Goal: Task Accomplishment & Management: Manage account settings

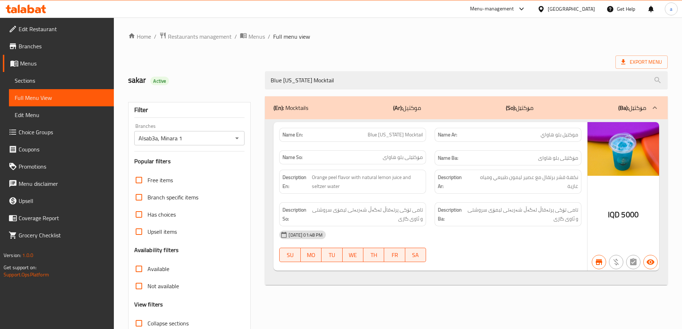
scroll to position [52, 0]
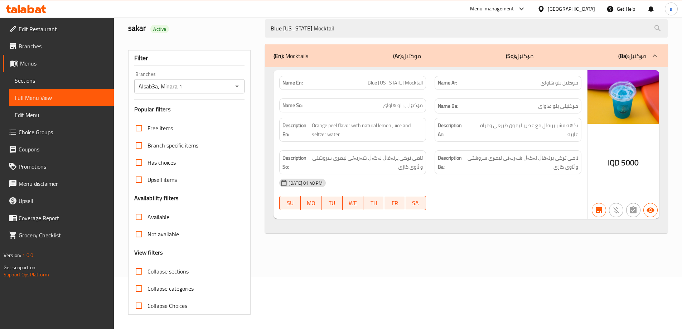
click at [31, 12] on icon at bounding box center [31, 9] width 7 height 9
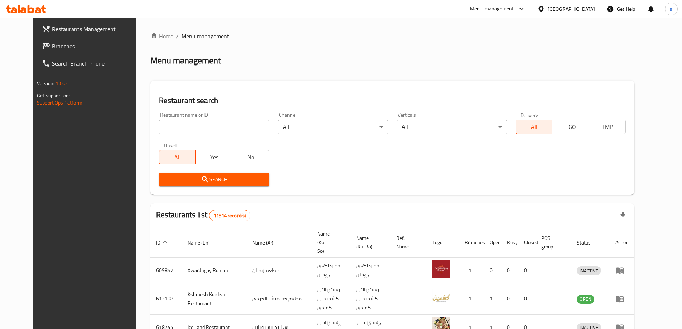
click at [178, 126] on input "search" at bounding box center [214, 127] width 110 height 14
paste input "Hagbay Kurdawari"
type input "Hagbay Kurdawari"
click button "Search" at bounding box center [214, 179] width 110 height 13
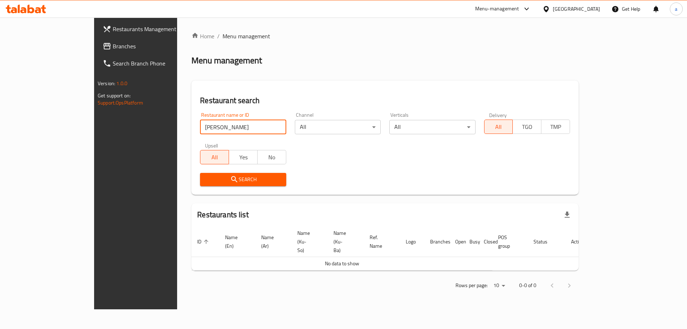
click at [113, 33] on span "Restaurants Management" at bounding box center [158, 29] width 91 height 9
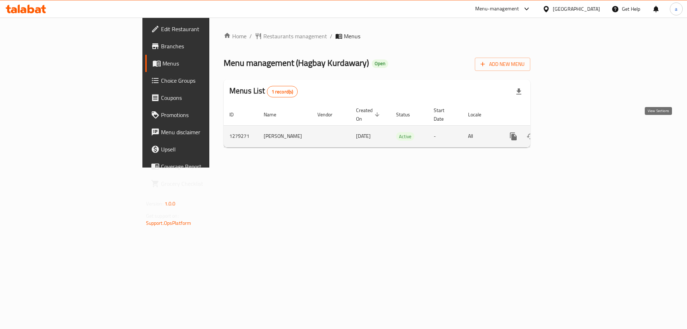
click at [568, 133] on icon "enhanced table" at bounding box center [565, 136] width 6 height 6
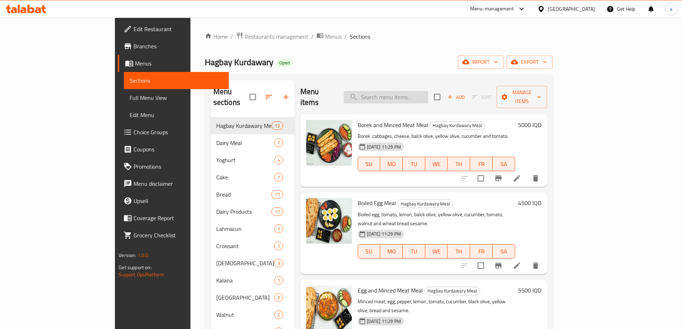
click at [422, 91] on input "search" at bounding box center [386, 97] width 84 height 13
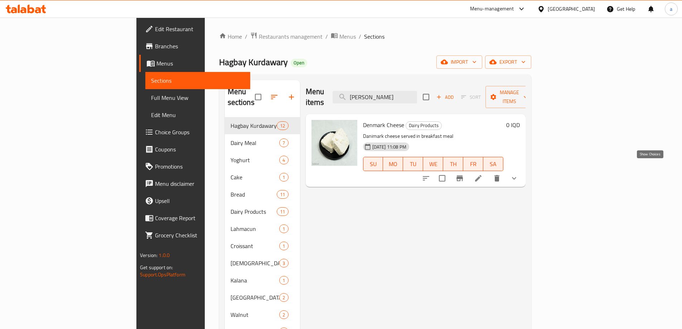
type input "Dan"
click at [518, 174] on icon "show more" at bounding box center [514, 178] width 9 height 9
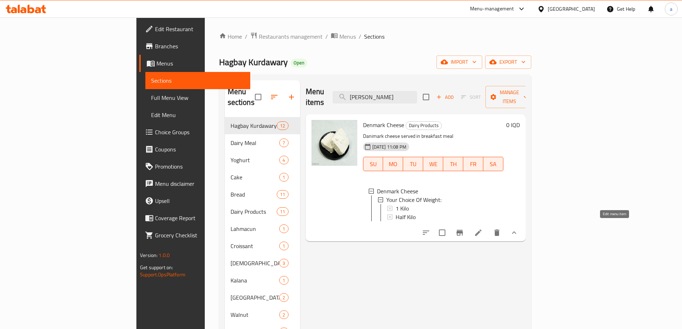
click at [483, 228] on icon at bounding box center [478, 232] width 9 height 9
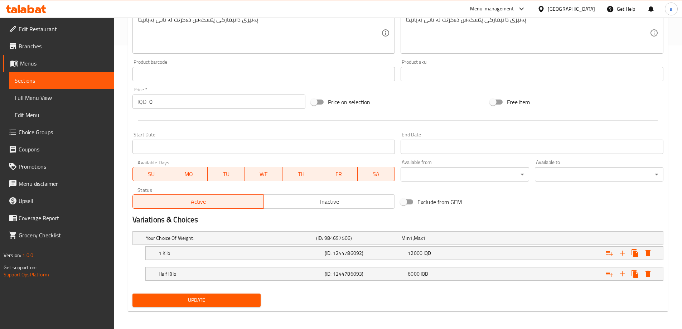
scroll to position [286, 0]
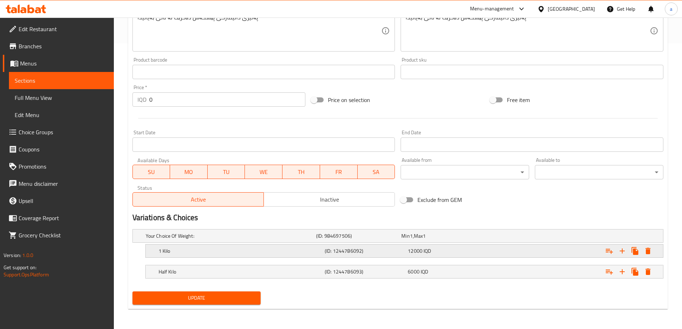
click at [389, 248] on h5 "(ID: 1244786092)" at bounding box center [365, 250] width 80 height 7
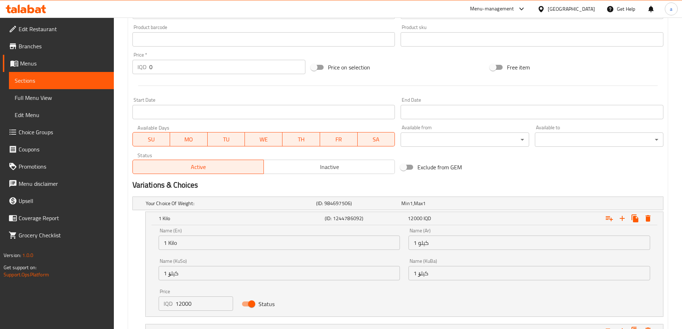
scroll to position [377, 0]
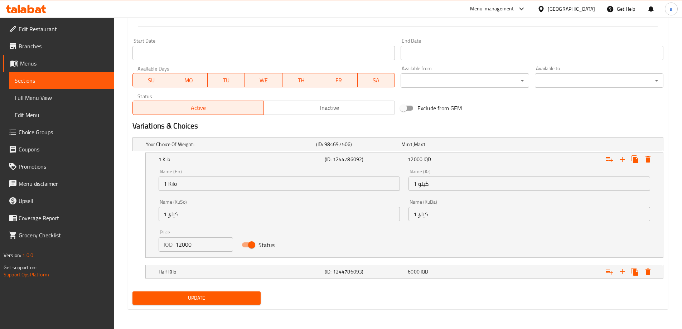
click at [190, 241] on input "12000" at bounding box center [204, 244] width 58 height 14
click at [134, 214] on div "1 Kilo (ID: 1244786092) 12000 IQD Name (En) 1 Kilo Name (En) Name (Ar) 1 كيلو N…" at bounding box center [397, 204] width 531 height 105
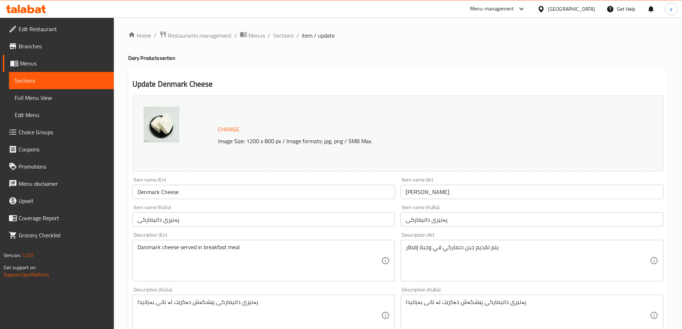
scroll to position [0, 0]
click at [288, 41] on span "Sections" at bounding box center [283, 36] width 20 height 9
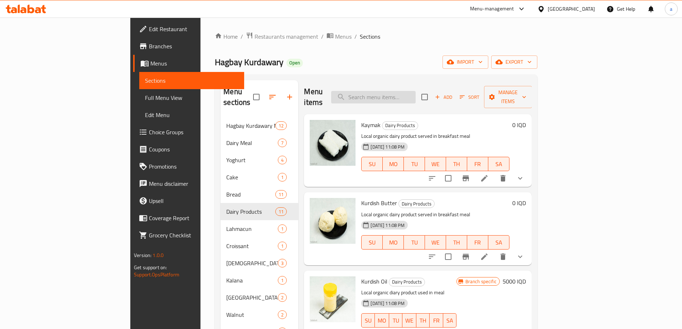
click at [412, 92] on input "search" at bounding box center [373, 97] width 84 height 13
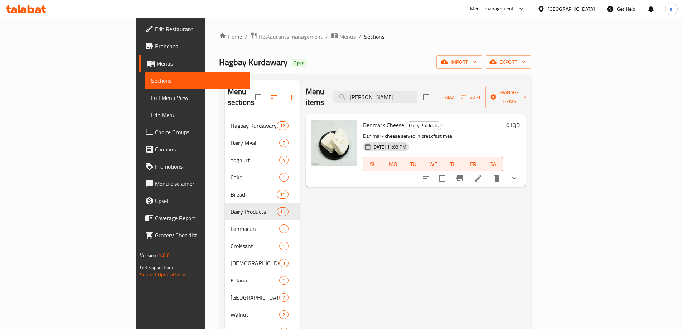
type input "Dani"
click at [523, 170] on button "show more" at bounding box center [513, 178] width 17 height 17
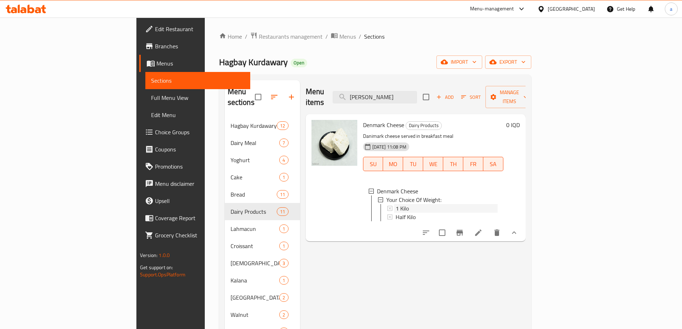
click at [402, 204] on div "1 Kilo" at bounding box center [447, 208] width 102 height 9
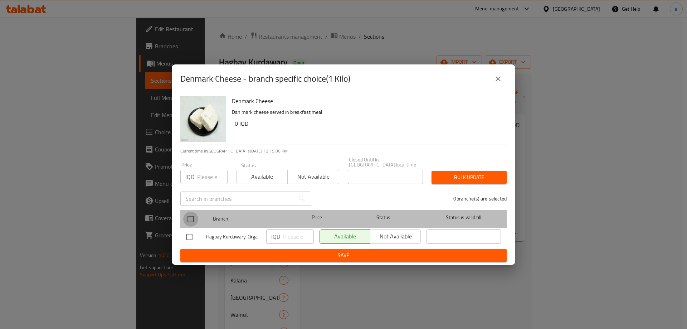
click at [191, 212] on input "checkbox" at bounding box center [190, 219] width 15 height 15
checkbox input "true"
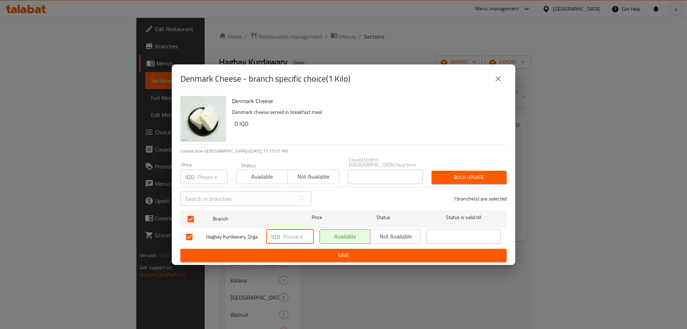
click at [292, 234] on input "number" at bounding box center [298, 236] width 31 height 14
paste input "15000"
type input "15000"
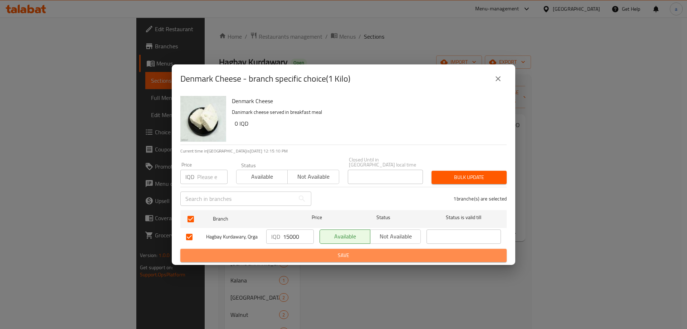
click at [311, 251] on span "Save" at bounding box center [343, 255] width 315 height 9
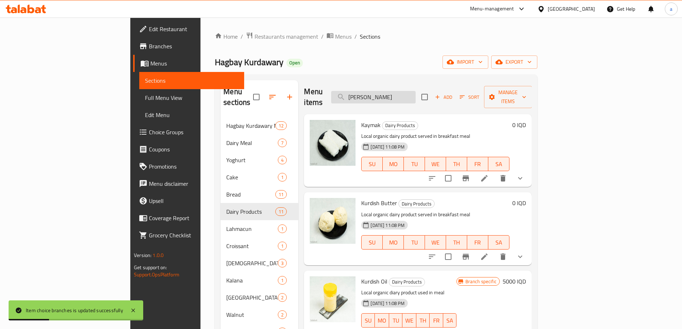
click at [416, 91] on input "Dani" at bounding box center [373, 97] width 84 height 13
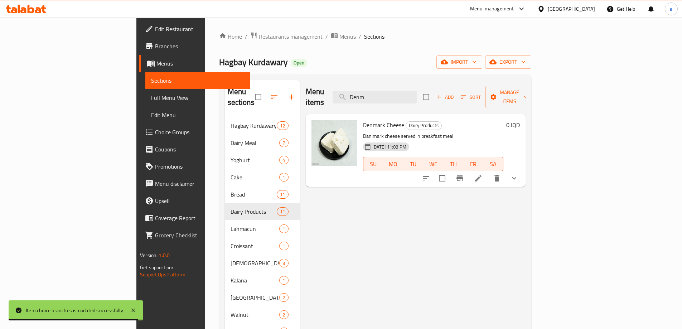
type input "Denm"
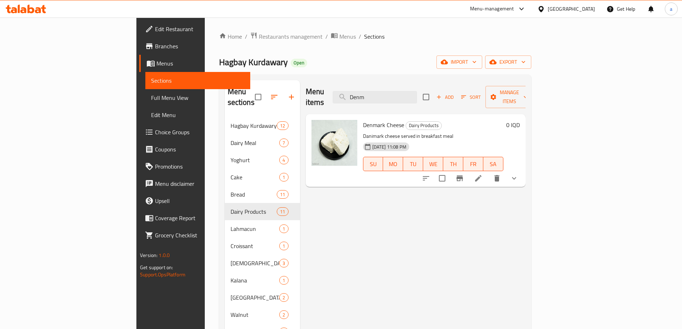
click at [523, 170] on button "show more" at bounding box center [513, 178] width 17 height 17
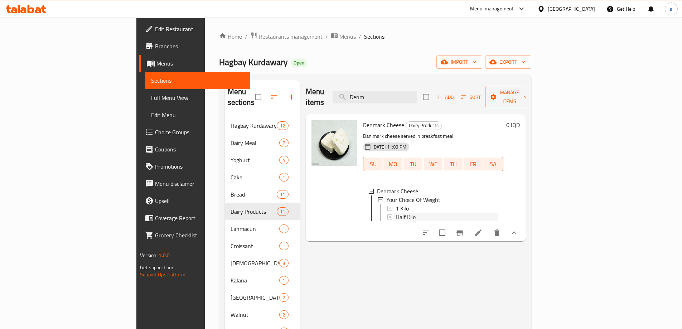
click at [396, 213] on span "Half Kilo" at bounding box center [406, 217] width 20 height 9
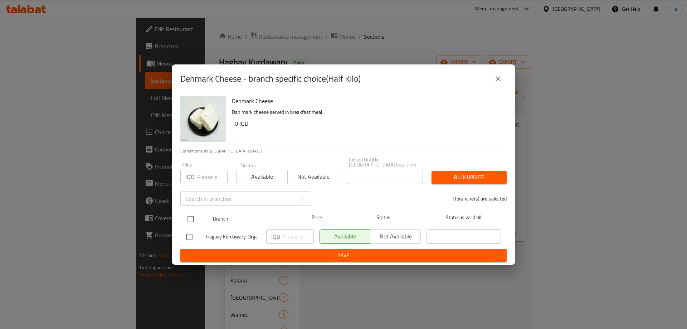
click at [192, 212] on input "checkbox" at bounding box center [190, 219] width 15 height 15
checkbox input "true"
click at [290, 235] on input "number" at bounding box center [298, 236] width 31 height 14
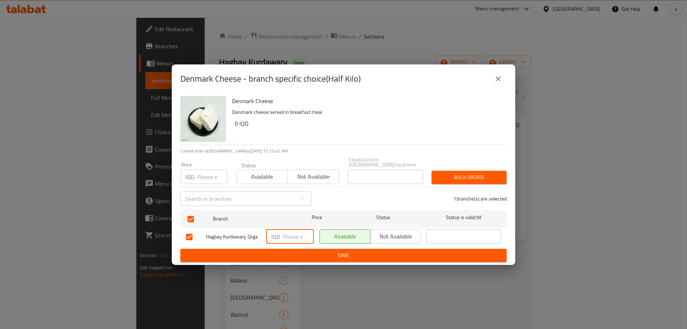
paste input "7500"
type input "7500"
click at [347, 253] on span "Save" at bounding box center [343, 255] width 315 height 9
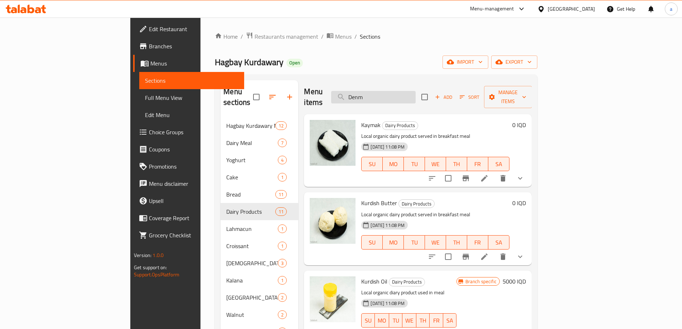
click at [403, 93] on input "Denm" at bounding box center [373, 97] width 84 height 13
click at [145, 99] on span "Full Menu View" at bounding box center [191, 97] width 93 height 9
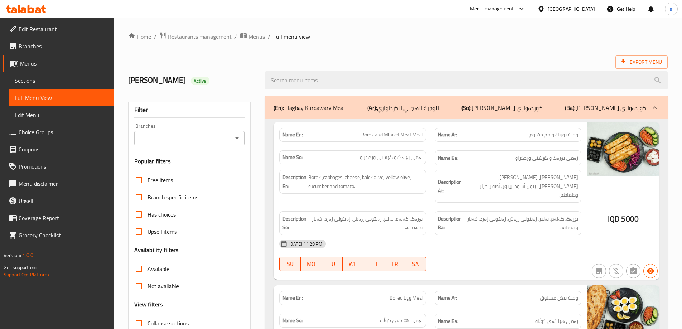
click at [34, 64] on span "Menus" at bounding box center [64, 63] width 88 height 9
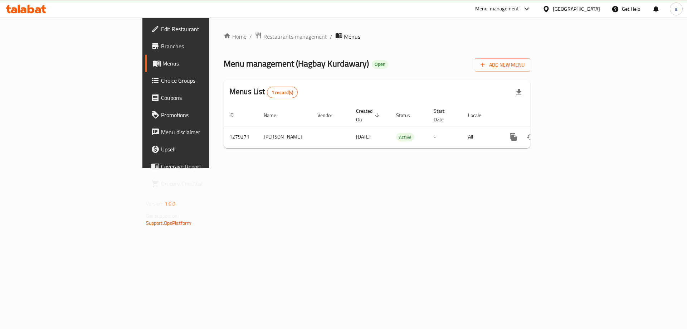
click at [527, 168] on div "Home / Restaurants management / Menus Menu management ( Hagbay Kurdawary ) Open…" at bounding box center [376, 93] width 335 height 151
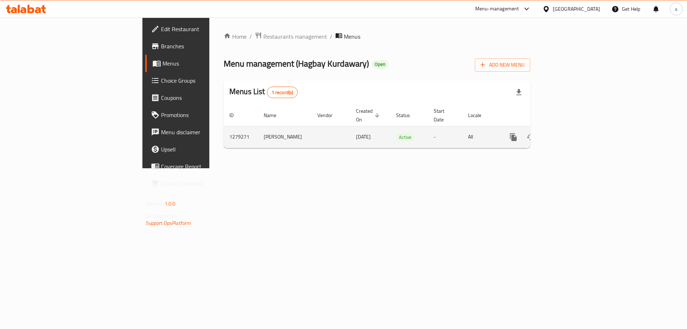
click at [522, 131] on button "more" at bounding box center [513, 137] width 17 height 17
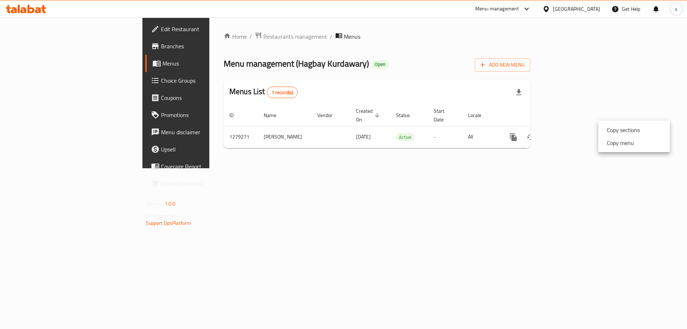
click at [641, 143] on li "Copy menu" at bounding box center [635, 142] width 72 height 13
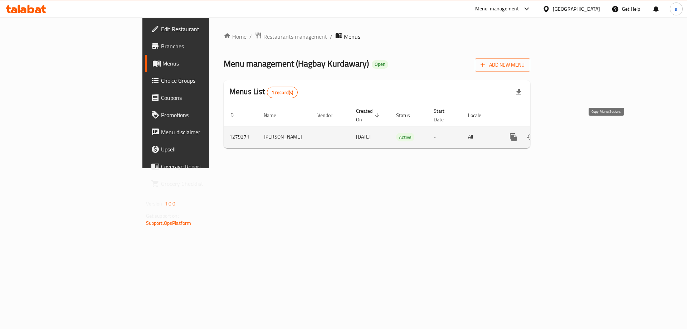
click at [517, 133] on icon "more" at bounding box center [513, 137] width 7 height 8
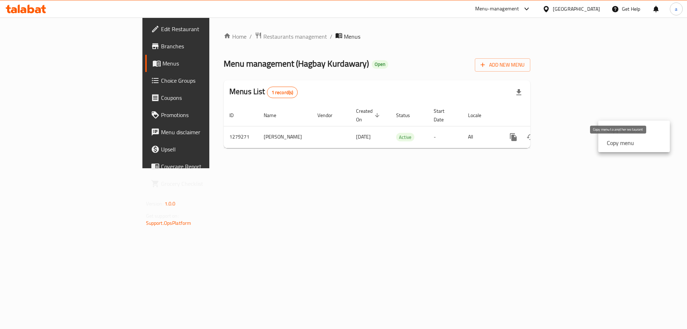
click at [608, 144] on strong "Copy menu" at bounding box center [620, 143] width 27 height 9
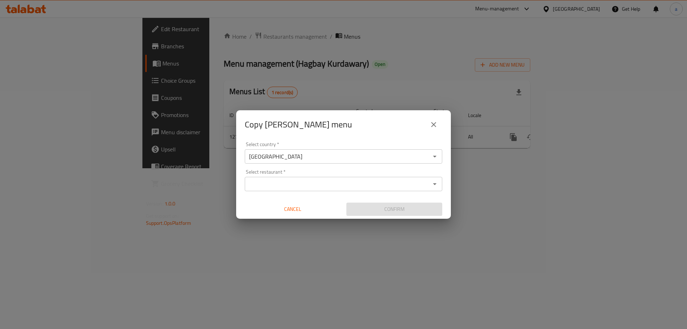
click at [357, 190] on div "Select restaurant *" at bounding box center [344, 184] width 198 height 14
paste input "693222"
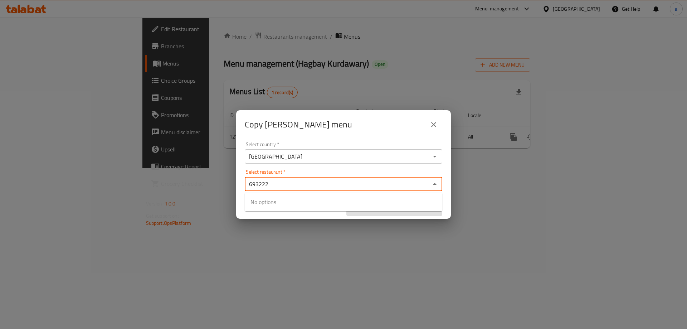
type input "693222"
click at [355, 140] on div "Select country   * Iraq Select country * Select restaurant   * Select restauran…" at bounding box center [343, 179] width 215 height 80
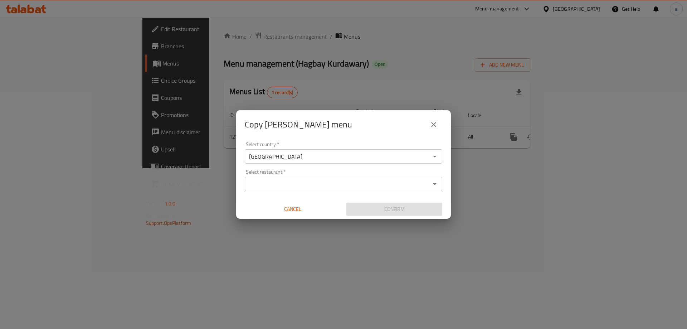
click at [340, 179] on div "Select restaurant *" at bounding box center [344, 184] width 198 height 14
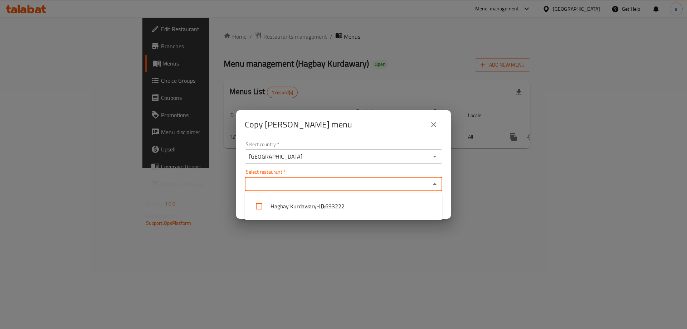
click at [320, 183] on input "Select restaurant   *" at bounding box center [337, 184] width 181 height 10
click at [315, 201] on li "Hagbay Kurdawary - ID: 693222" at bounding box center [344, 205] width 198 height 21
checkbox input "true"
click at [368, 248] on div "Copy Maryam-Sakar-Amar menu Select country   * Iraq Select country * Select res…" at bounding box center [343, 164] width 687 height 329
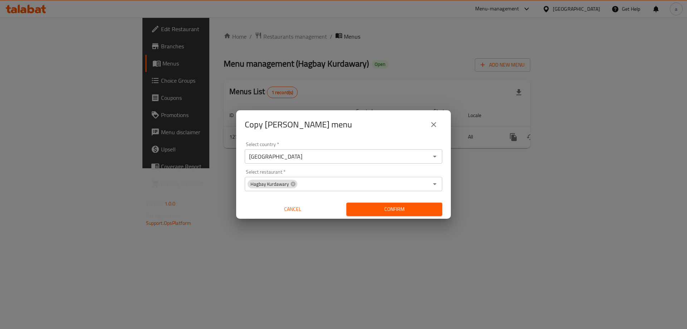
click at [378, 216] on div "Confirm" at bounding box center [395, 209] width 102 height 19
click at [380, 211] on span "Confirm" at bounding box center [394, 209] width 84 height 9
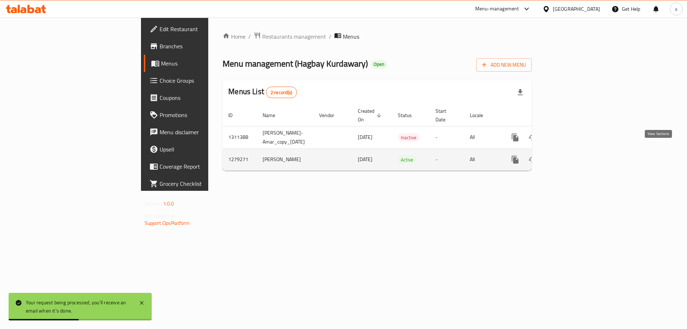
click at [571, 155] on icon "enhanced table" at bounding box center [567, 159] width 9 height 9
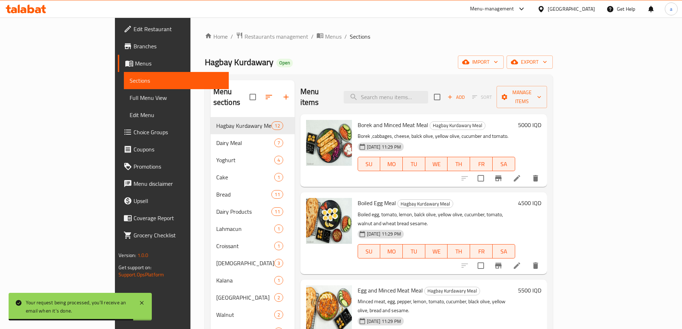
click at [130, 95] on span "Full Menu View" at bounding box center [176, 97] width 93 height 9
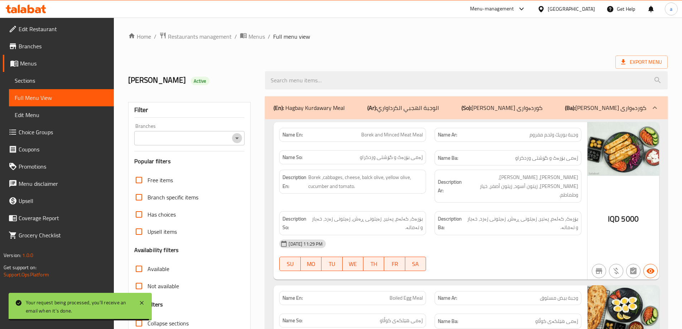
click at [238, 135] on icon "Open" at bounding box center [237, 138] width 9 height 9
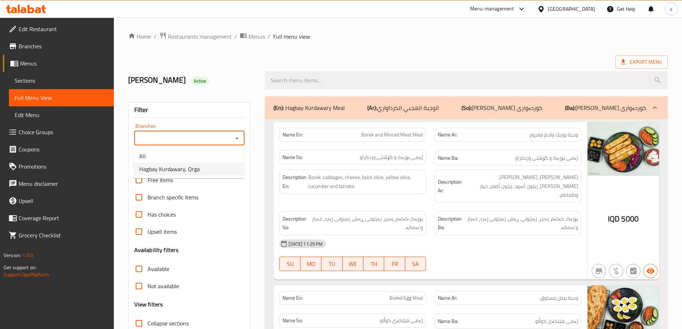
click at [160, 171] on span "Hagbay Kurdawary, Qrga" at bounding box center [169, 169] width 60 height 9
type input "Hagbay Kurdawary, Qrga"
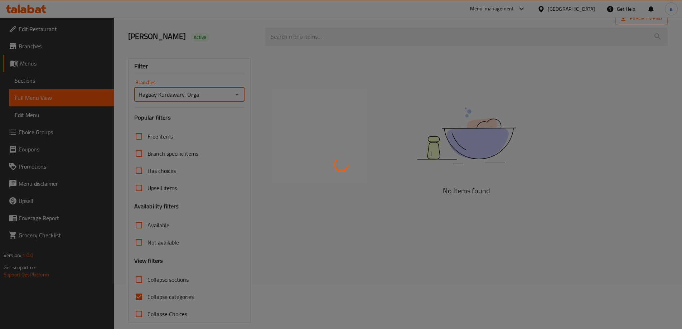
scroll to position [52, 0]
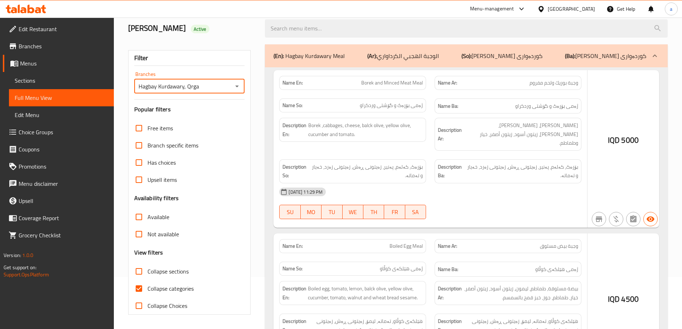
click at [139, 287] on div at bounding box center [341, 164] width 682 height 329
click at [144, 267] on div at bounding box center [341, 164] width 682 height 329
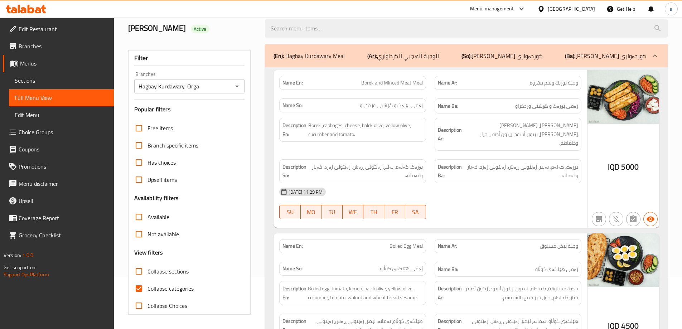
click at [142, 268] on input "Collapse sections" at bounding box center [138, 271] width 17 height 17
checkbox input "true"
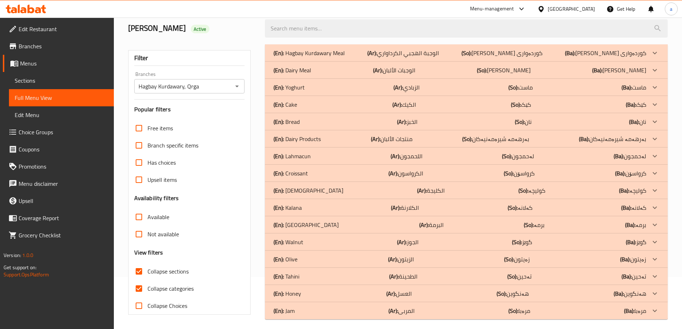
click at [140, 287] on input "Collapse categories" at bounding box center [138, 288] width 17 height 17
checkbox input "false"
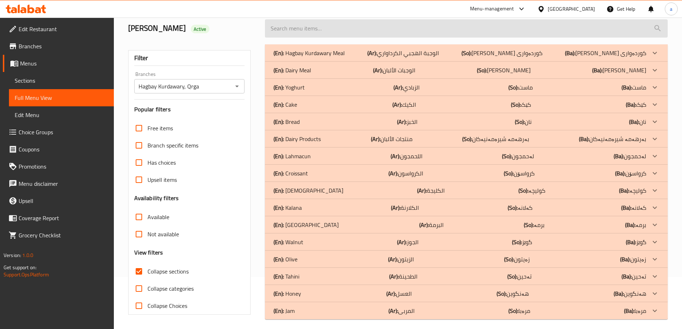
click at [350, 28] on input "search" at bounding box center [466, 28] width 403 height 18
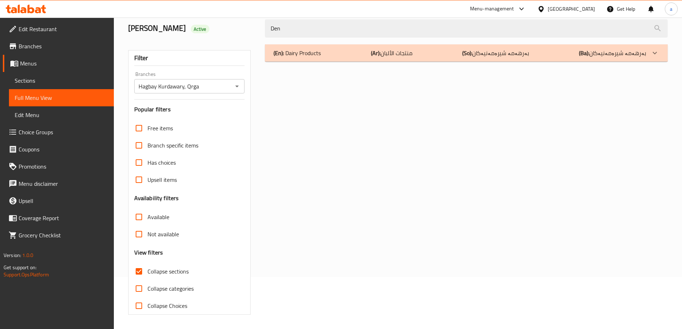
type input "Den"
click at [356, 49] on div "(En): Dairy Products (Ar): منتجات الألبان (So): بەرهەمە شیرەمەنیەکان (Ba): بەره…" at bounding box center [459, 53] width 373 height 9
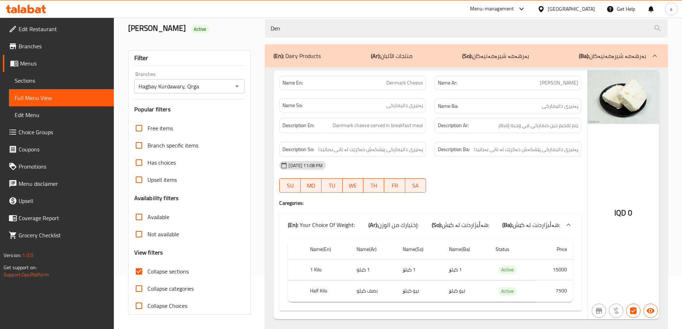
click at [29, 81] on span "Sections" at bounding box center [61, 80] width 93 height 9
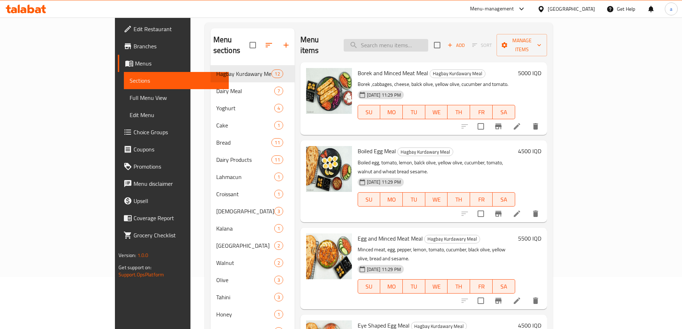
click at [419, 40] on input "search" at bounding box center [386, 45] width 84 height 13
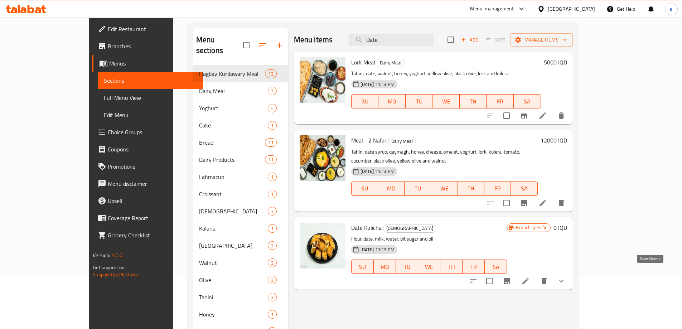
type input "Date"
click at [566, 277] on icon "show more" at bounding box center [561, 281] width 9 height 9
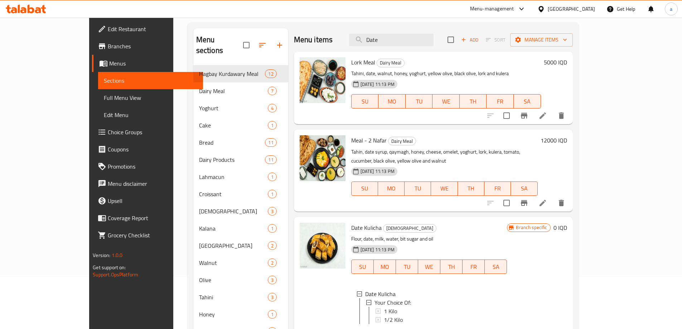
scroll to position [100, 0]
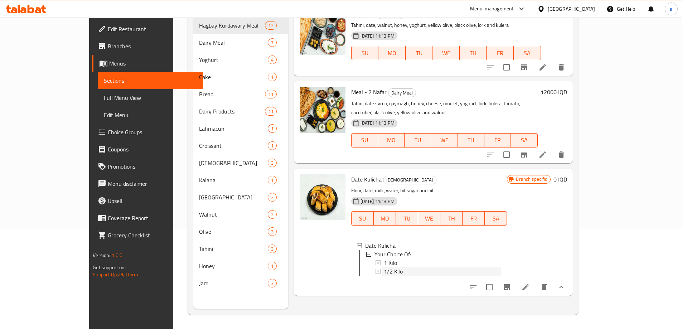
click at [384, 267] on span "1/2 Kilo" at bounding box center [393, 271] width 19 height 9
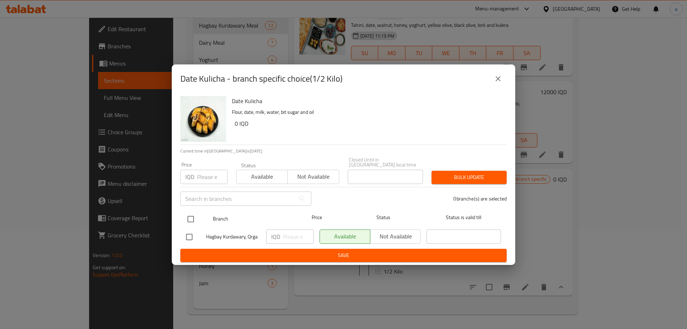
click at [191, 216] on input "checkbox" at bounding box center [190, 219] width 15 height 15
checkbox input "true"
click at [505, 79] on button "close" at bounding box center [498, 78] width 17 height 17
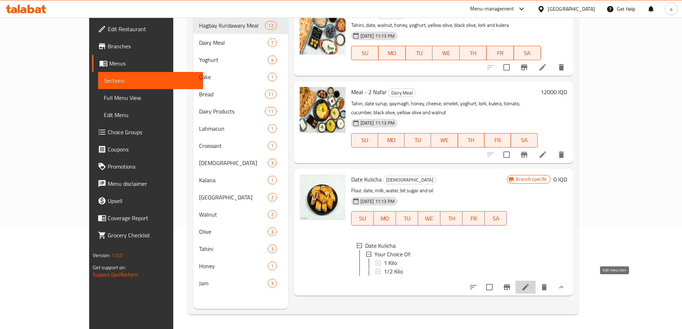
click at [530, 283] on icon at bounding box center [525, 287] width 9 height 9
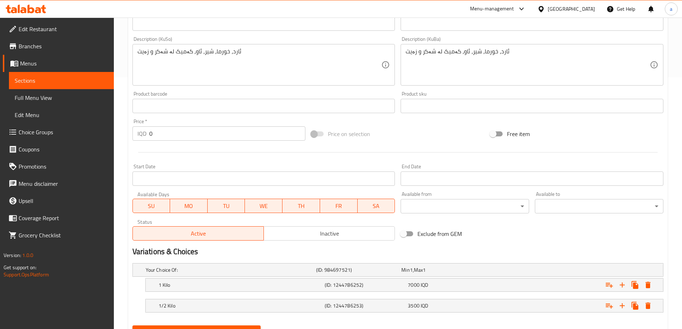
scroll to position [286, 0]
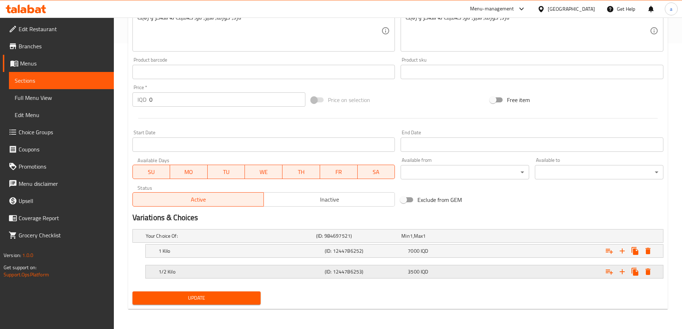
click at [221, 276] on div "1/2 Kilo" at bounding box center [240, 272] width 166 height 10
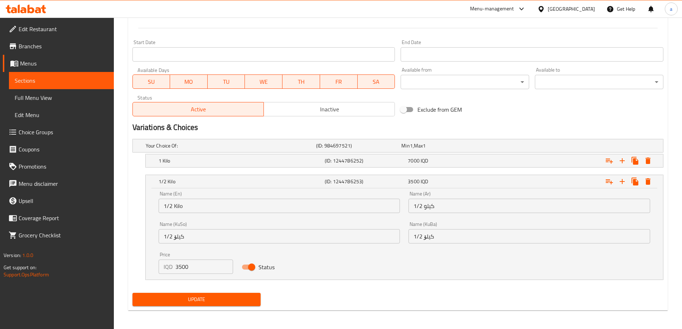
scroll to position [377, 0]
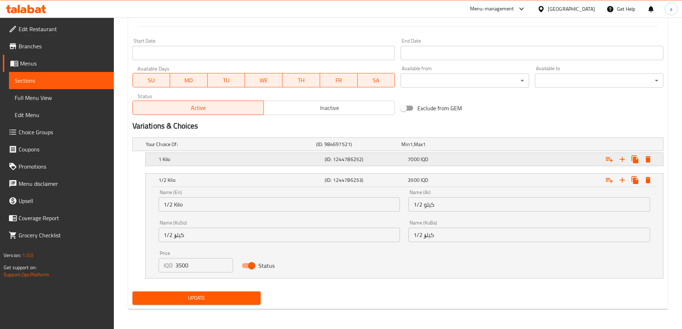
click at [192, 158] on h5 "1 Kilo" at bounding box center [240, 159] width 163 height 7
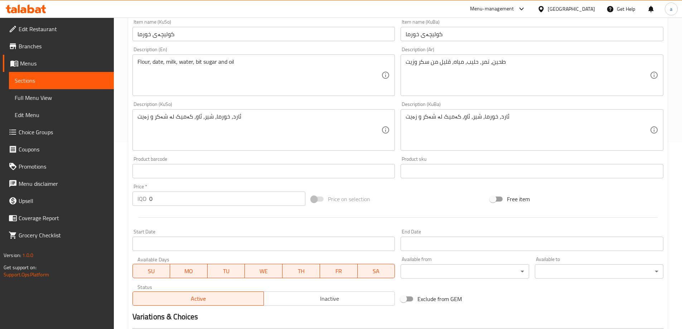
scroll to position [0, 0]
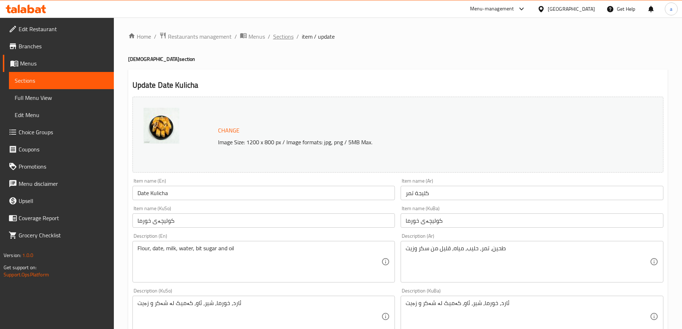
click at [281, 41] on span "Sections" at bounding box center [283, 36] width 20 height 9
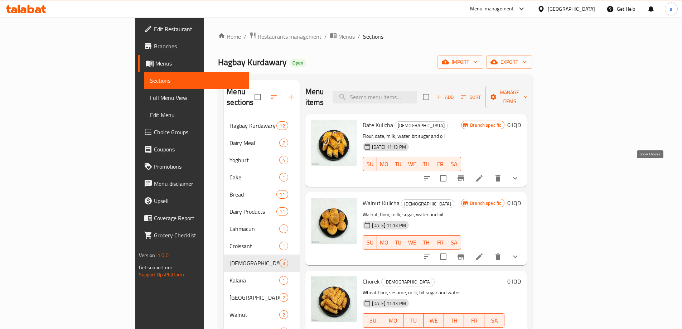
click at [517, 177] on icon "show more" at bounding box center [515, 178] width 4 height 3
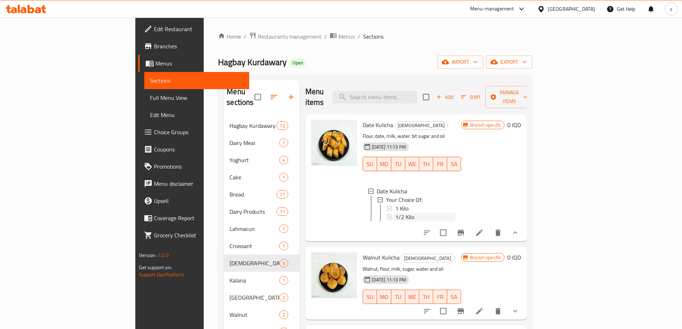
click at [395, 213] on div "1/2 Kilo" at bounding box center [425, 217] width 60 height 9
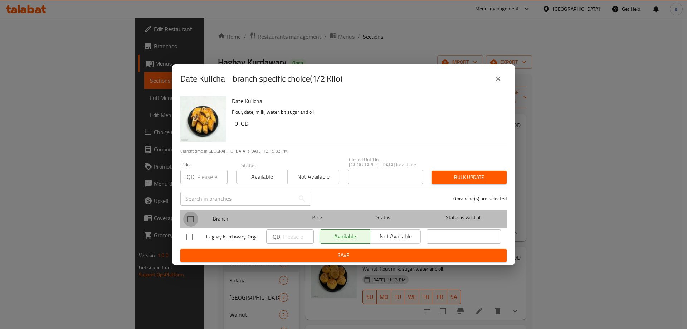
click at [190, 217] on input "checkbox" at bounding box center [190, 219] width 15 height 15
checkbox input "true"
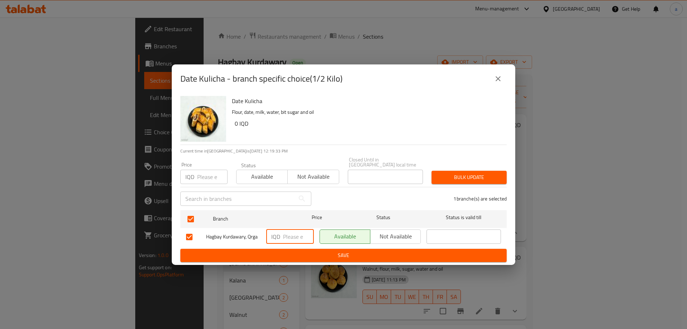
click at [285, 233] on input "number" at bounding box center [298, 236] width 31 height 14
paste input "4000"
type input "4000"
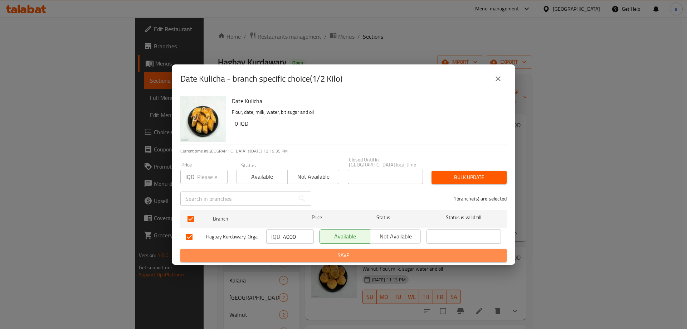
click at [322, 249] on button "Save" at bounding box center [343, 255] width 326 height 13
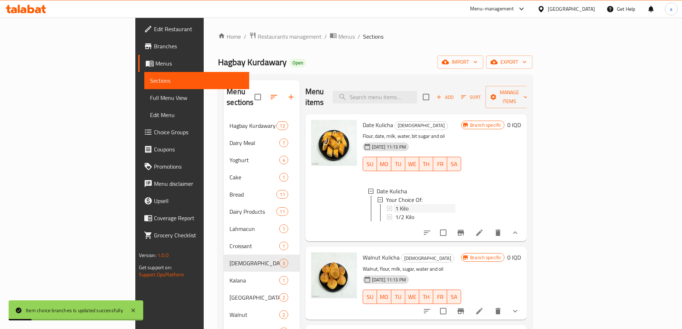
click at [395, 204] on div "1 Kilo" at bounding box center [425, 208] width 60 height 9
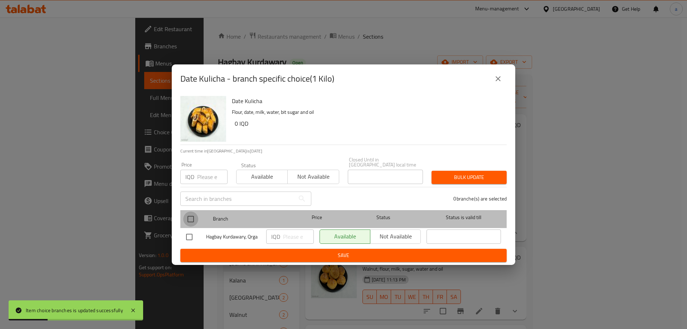
click at [195, 212] on input "checkbox" at bounding box center [190, 219] width 15 height 15
checkbox input "true"
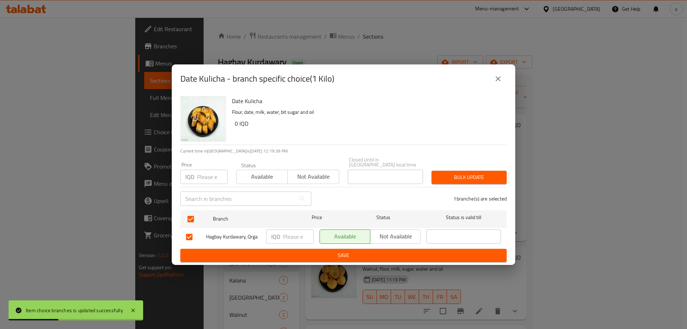
click at [281, 235] on div "IQD ​" at bounding box center [290, 236] width 48 height 14
paste input "8000"
type input "8000"
click at [299, 255] on span "Save" at bounding box center [343, 255] width 315 height 9
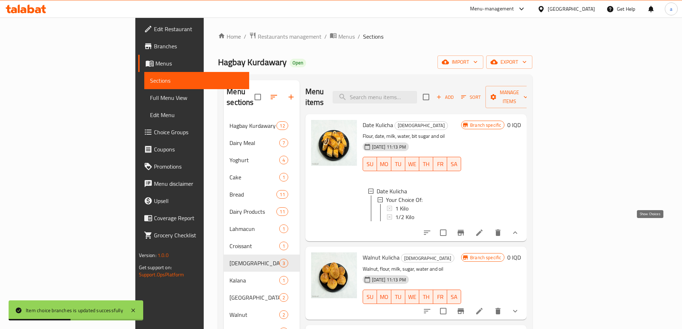
click at [519, 228] on icon "show more" at bounding box center [515, 232] width 9 height 9
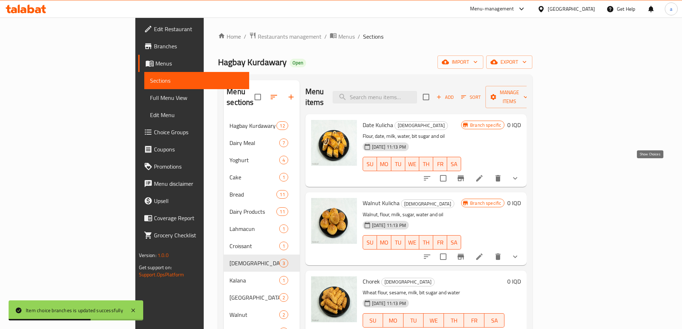
click at [519, 174] on icon "show more" at bounding box center [515, 178] width 9 height 9
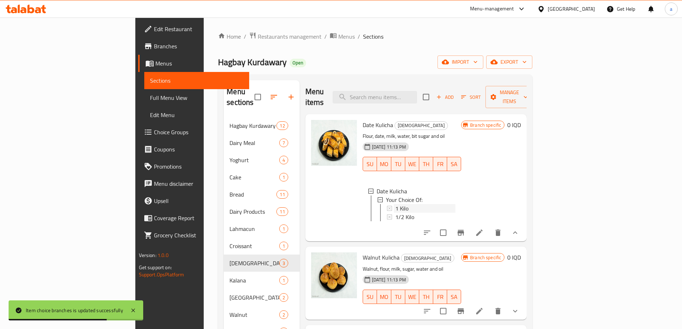
click at [399, 204] on div "1 Kilo" at bounding box center [425, 208] width 60 height 9
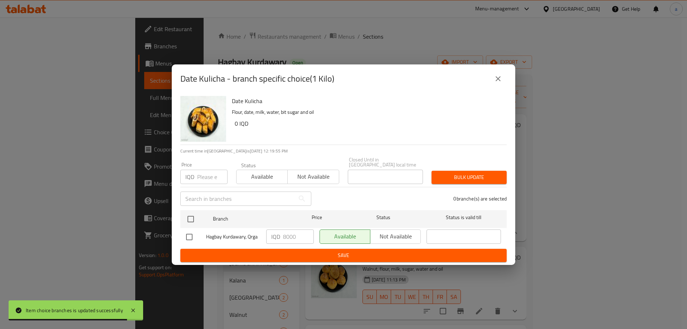
click at [504, 76] on button "close" at bounding box center [498, 78] width 17 height 17
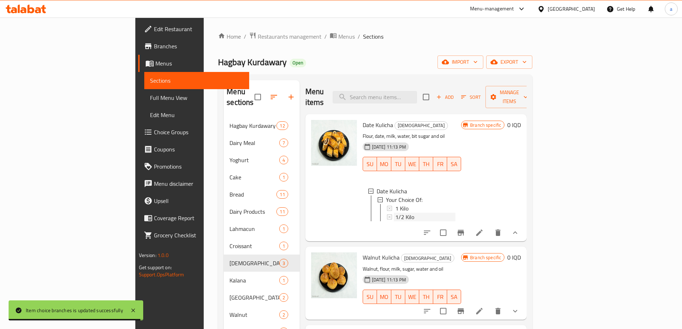
click at [395, 213] on span "1/2 Kilo" at bounding box center [404, 217] width 19 height 9
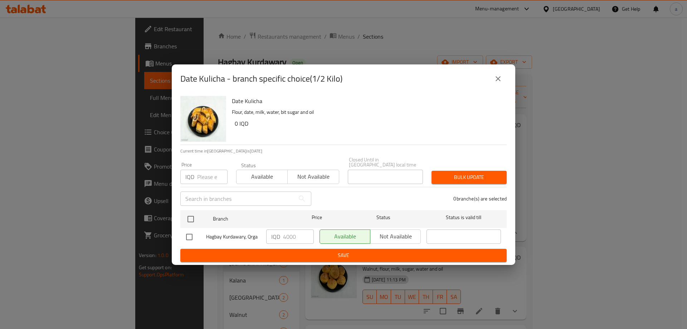
click at [502, 77] on icon "close" at bounding box center [498, 78] width 9 height 9
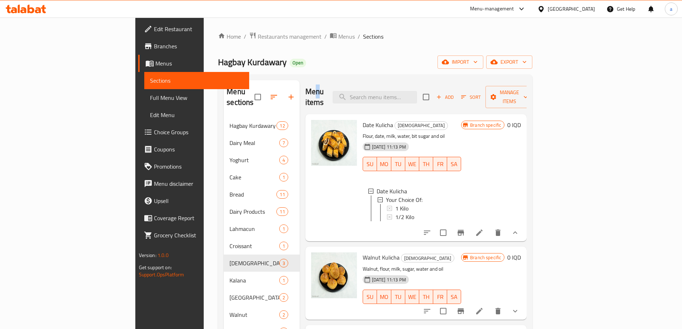
click at [284, 76] on div "Menu sections Hagbay Kurdawary Meal 12 Dairy Meal 7 Yoghurt 4 Cake 1 Bread 11 D…" at bounding box center [375, 244] width 314 height 340
click at [415, 91] on input "search" at bounding box center [375, 97] width 84 height 13
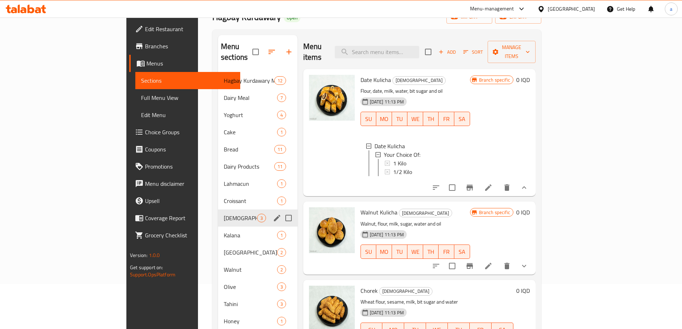
scroll to position [96, 0]
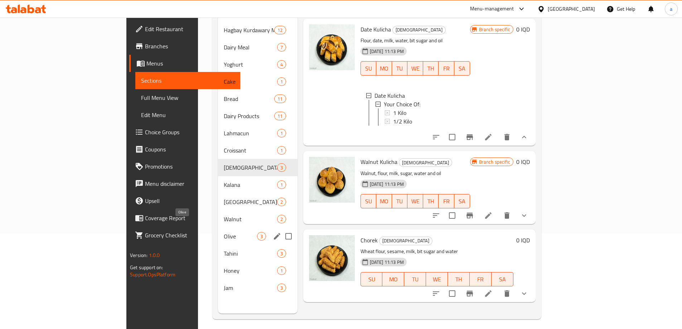
click at [224, 232] on span "Olive" at bounding box center [240, 236] width 33 height 9
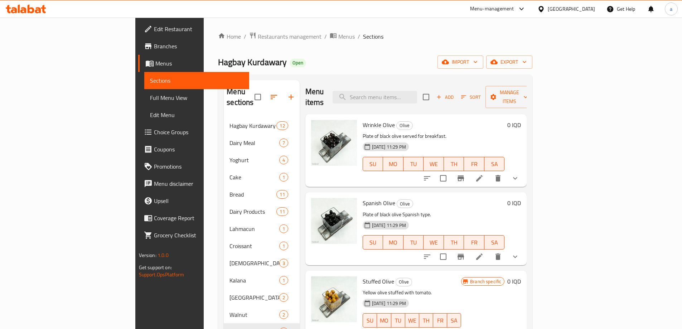
scroll to position [100, 0]
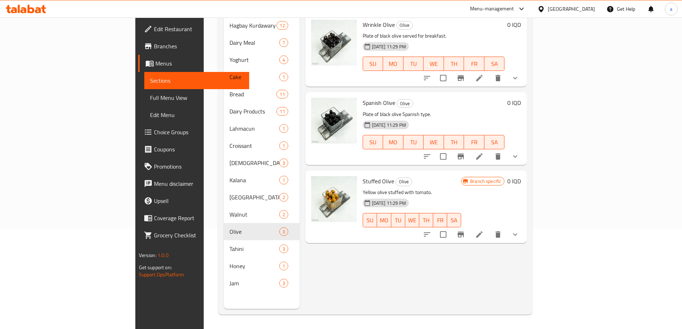
click at [484, 230] on icon at bounding box center [479, 234] width 9 height 9
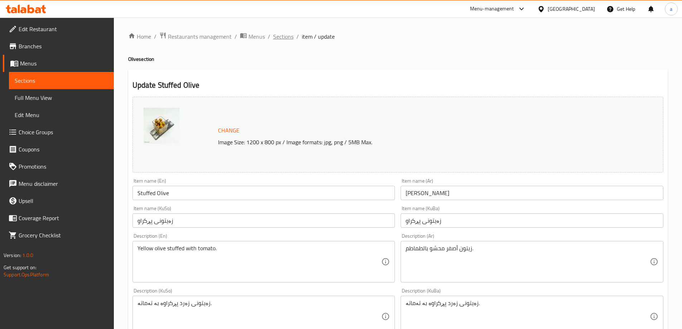
click at [280, 36] on span "Sections" at bounding box center [283, 36] width 20 height 9
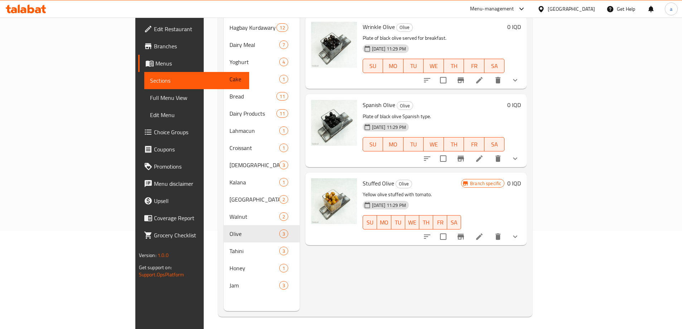
scroll to position [100, 0]
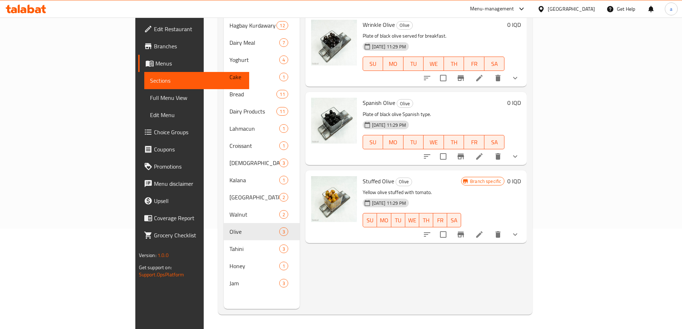
click at [524, 226] on button "show more" at bounding box center [515, 234] width 17 height 17
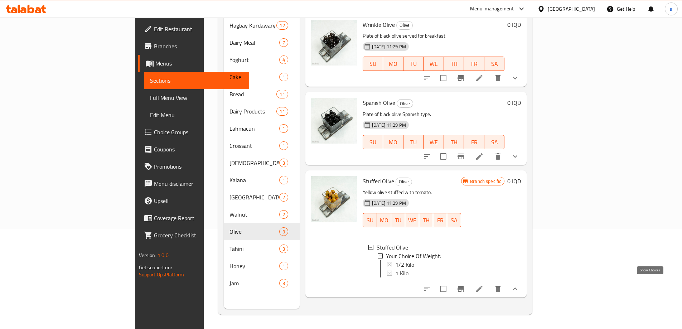
click at [519, 285] on icon "show more" at bounding box center [515, 289] width 9 height 9
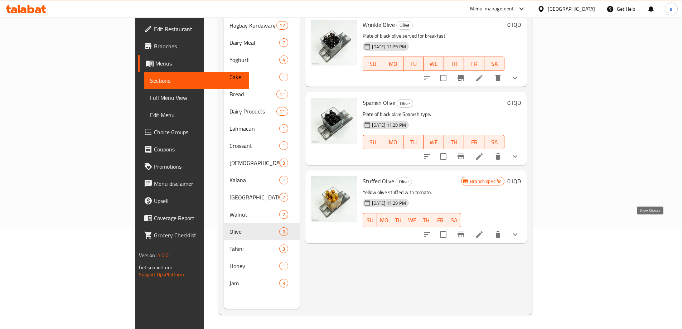
click at [517, 233] on icon "show more" at bounding box center [515, 234] width 4 height 3
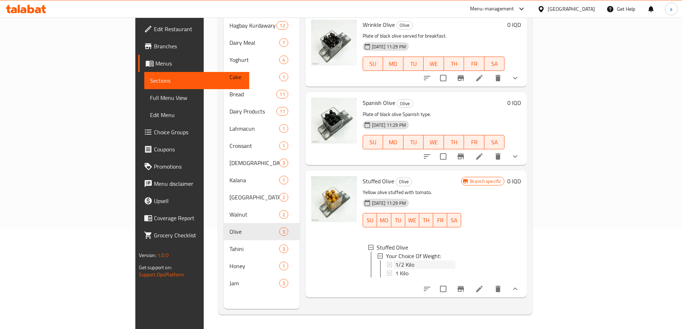
click at [395, 260] on span "1/2 Kilo" at bounding box center [404, 264] width 19 height 9
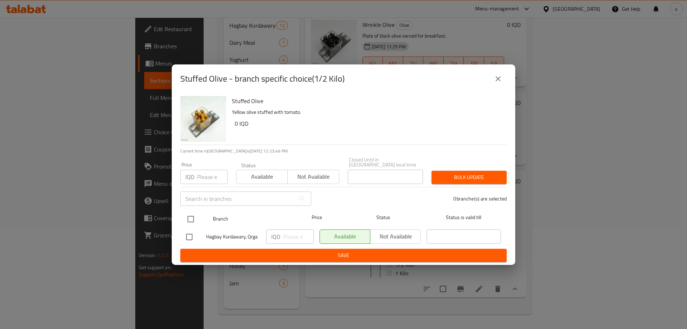
click at [192, 215] on input "checkbox" at bounding box center [190, 219] width 15 height 15
checkbox input "true"
click at [287, 234] on input "number" at bounding box center [298, 236] width 31 height 14
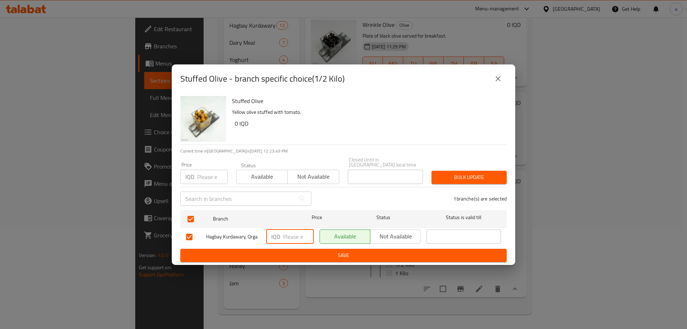
paste input "4500"
type input "4500"
click at [331, 252] on span "Save" at bounding box center [343, 255] width 315 height 9
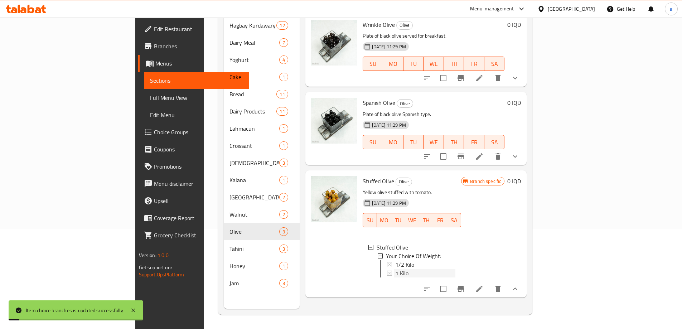
click at [395, 269] on div "1 Kilo" at bounding box center [425, 273] width 60 height 9
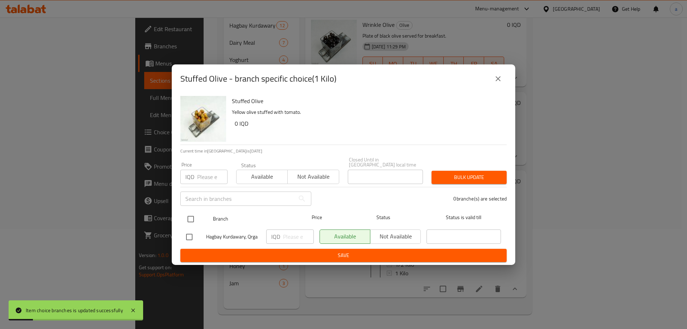
click at [207, 214] on div at bounding box center [196, 219] width 27 height 21
click at [197, 219] on input "checkbox" at bounding box center [190, 219] width 15 height 15
checkbox input "true"
click at [295, 237] on input "number" at bounding box center [298, 236] width 31 height 14
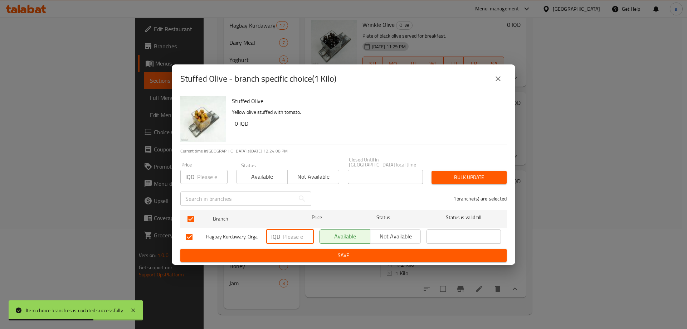
paste input "9000"
type input "9000"
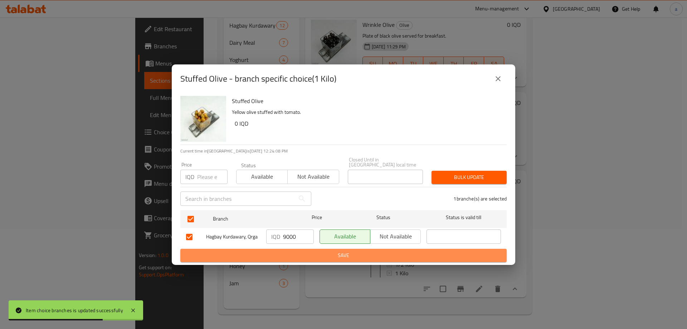
click at [322, 255] on span "Save" at bounding box center [343, 255] width 315 height 9
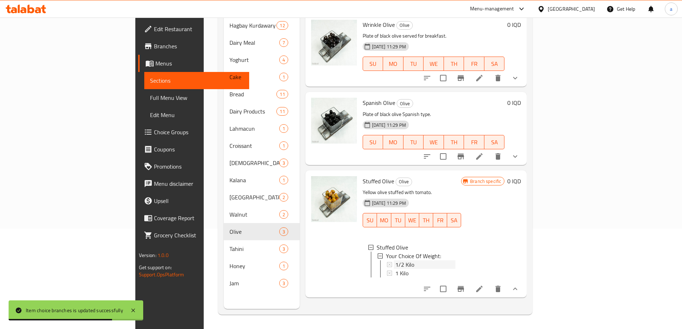
click at [395, 260] on div "1/2 Kilo" at bounding box center [425, 264] width 60 height 9
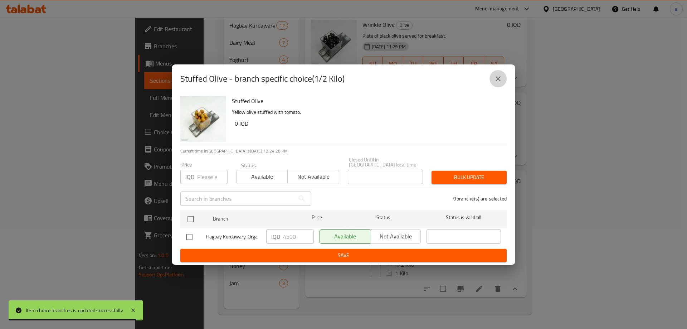
click at [495, 82] on icon "close" at bounding box center [498, 78] width 9 height 9
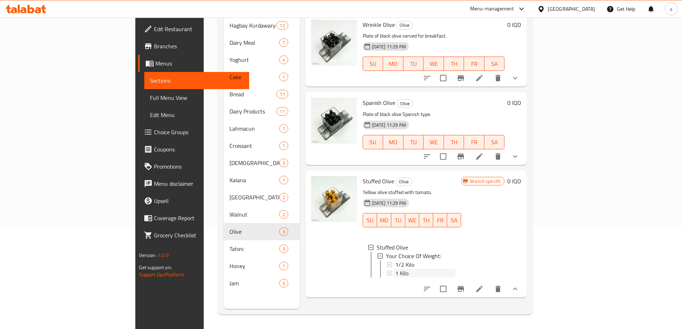
click at [395, 269] on span "1 Kilo" at bounding box center [401, 273] width 13 height 9
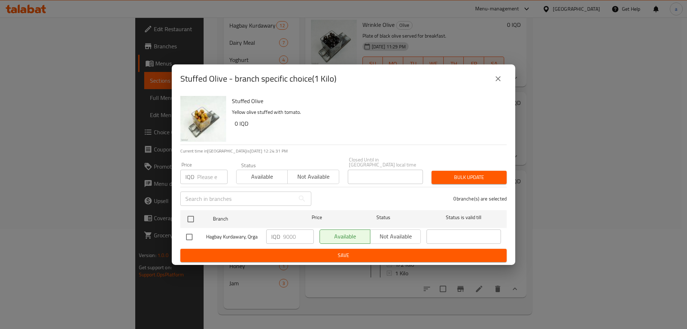
click at [496, 83] on icon "close" at bounding box center [498, 78] width 9 height 9
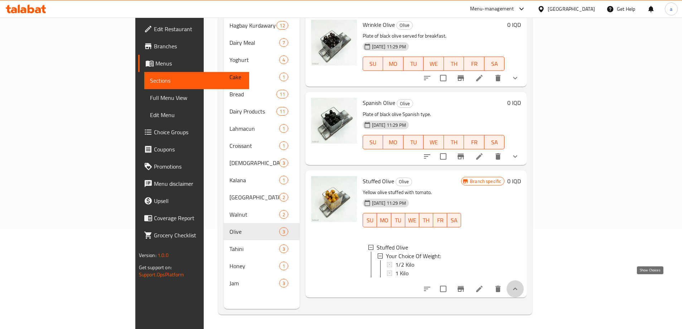
click at [519, 285] on icon "show more" at bounding box center [515, 289] width 9 height 9
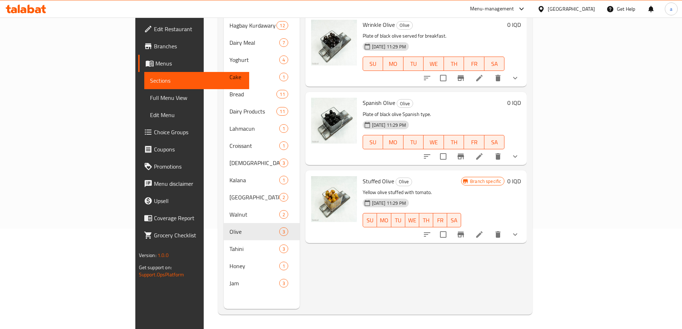
click at [363, 176] on span "Stuffed Olive" at bounding box center [379, 181] width 32 height 11
copy h6 "Stuffed Olive"
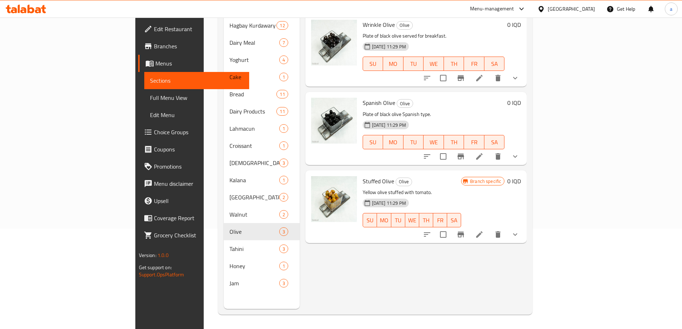
click at [392, 265] on div "Menu items Add Sort Manage items Wrinkle Olive Olive Plate of black olive serve…" at bounding box center [413, 144] width 227 height 329
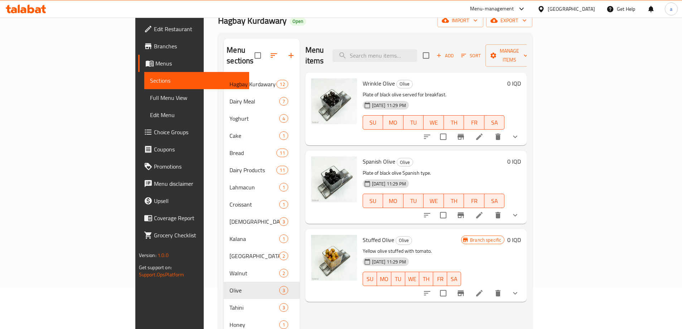
scroll to position [0, 0]
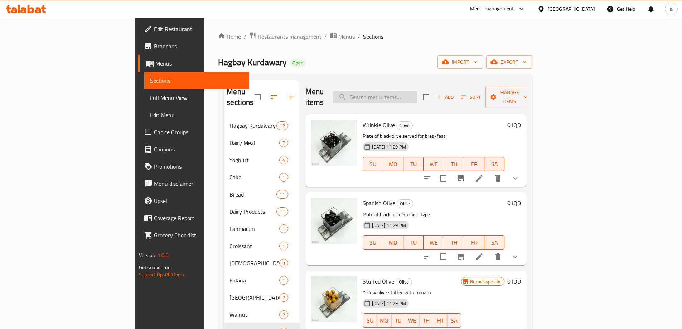
click at [416, 93] on input "search" at bounding box center [375, 97] width 84 height 13
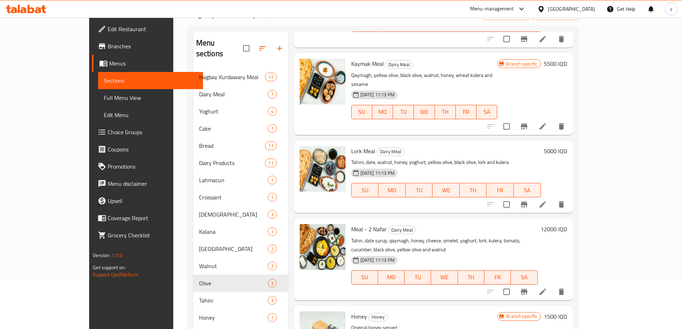
scroll to position [100, 0]
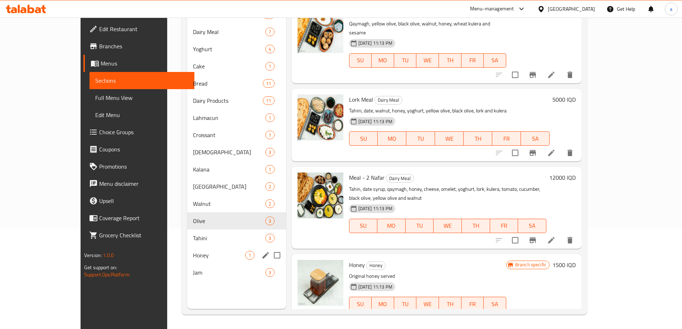
type input "Honey"
click at [193, 254] on span "Honey" at bounding box center [219, 255] width 52 height 9
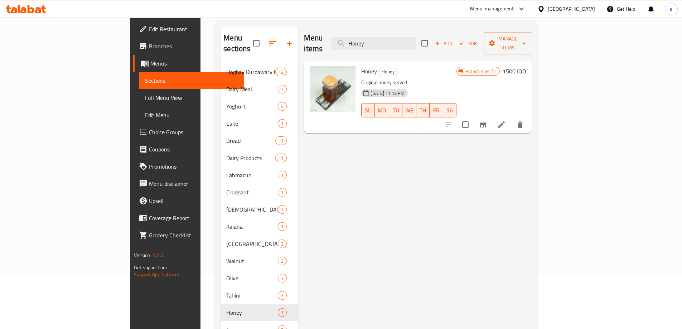
scroll to position [100, 0]
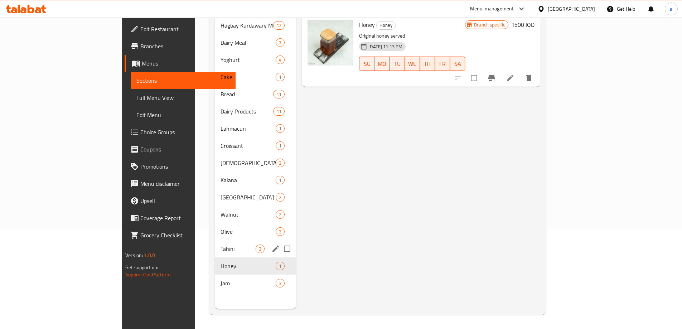
click at [215, 243] on div "Tahini 3" at bounding box center [255, 248] width 81 height 17
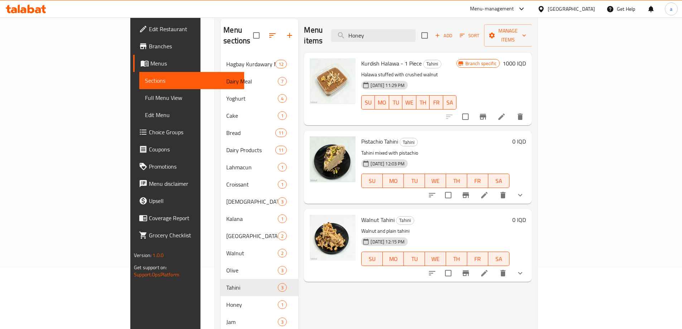
scroll to position [5, 0]
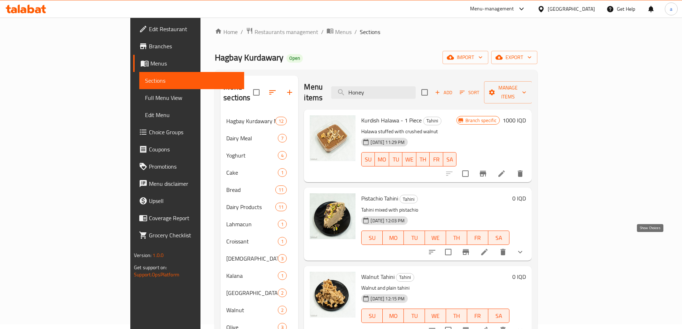
click at [524, 248] on icon "show more" at bounding box center [520, 252] width 9 height 9
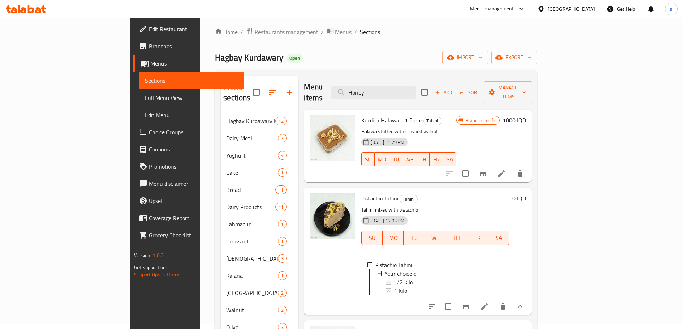
scroll to position [1, 0]
click at [489, 302] on icon at bounding box center [484, 306] width 9 height 9
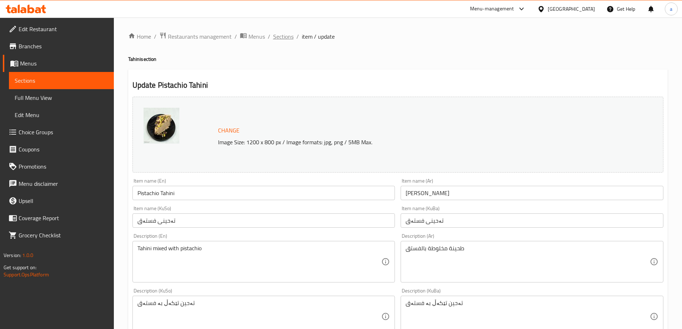
click at [292, 40] on span "Sections" at bounding box center [283, 36] width 20 height 9
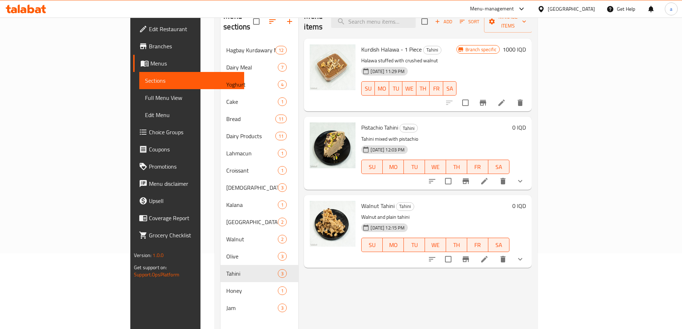
scroll to position [80, 0]
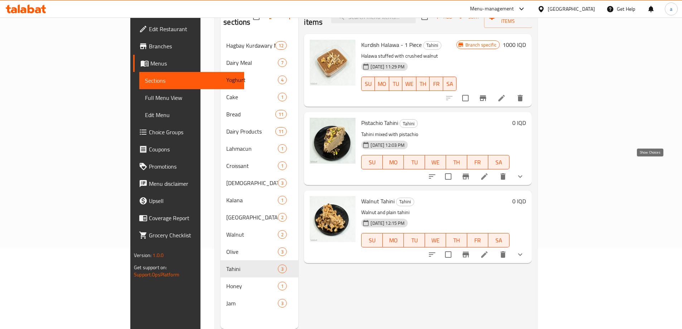
click at [524, 172] on icon "show more" at bounding box center [520, 176] width 9 height 9
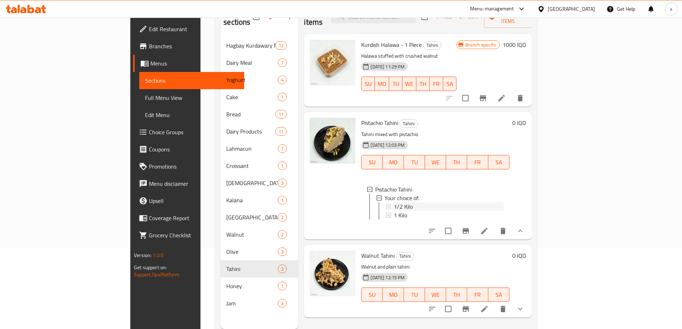
click at [394, 202] on span "1/2 Kilo" at bounding box center [403, 206] width 19 height 9
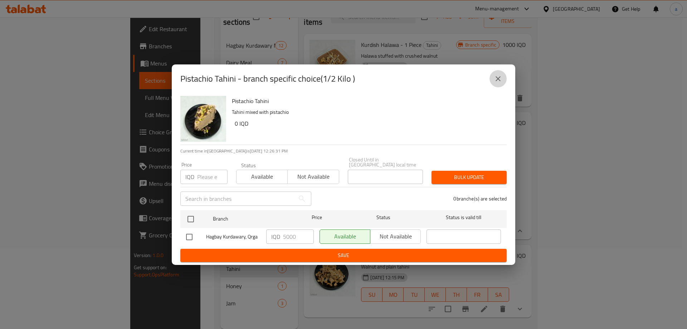
click at [502, 83] on icon "close" at bounding box center [498, 78] width 9 height 9
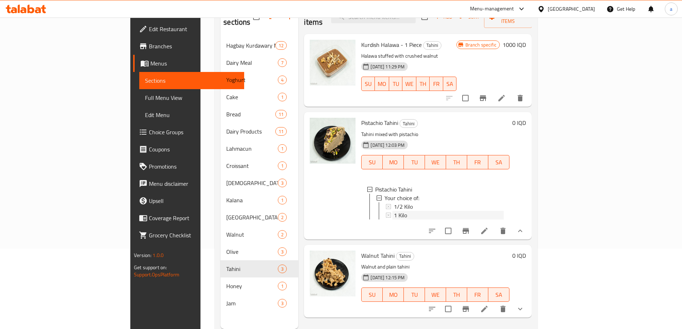
click at [394, 211] on span "1 Kilo" at bounding box center [400, 215] width 13 height 9
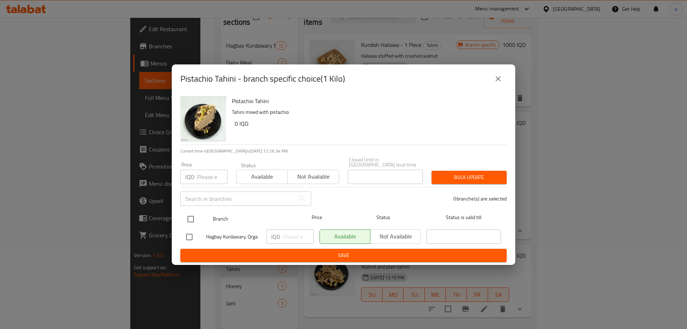
click at [197, 212] on input "checkbox" at bounding box center [190, 219] width 15 height 15
checkbox input "true"
click at [290, 233] on input "number" at bounding box center [298, 236] width 31 height 14
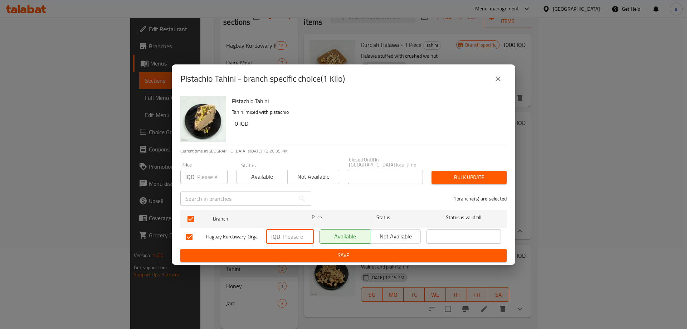
paste input "11000"
type input "11000"
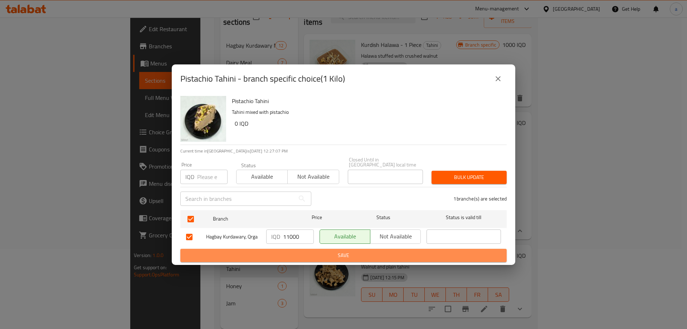
click at [353, 252] on span "Save" at bounding box center [343, 255] width 315 height 9
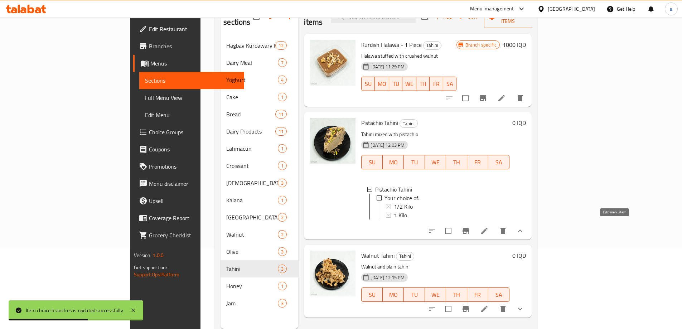
click at [489, 227] on icon at bounding box center [484, 231] width 9 height 9
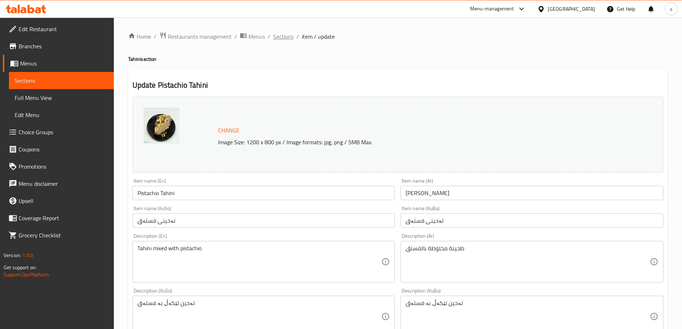
click at [290, 40] on span "Sections" at bounding box center [283, 36] width 20 height 9
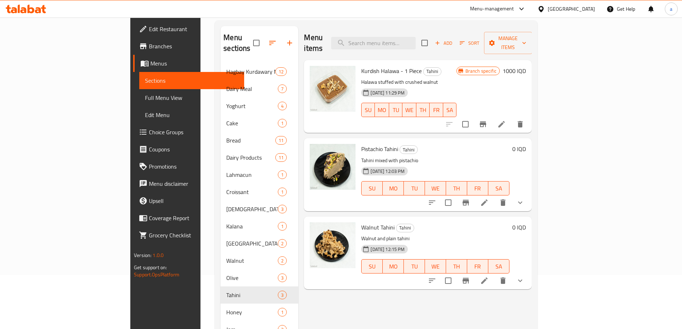
scroll to position [58, 0]
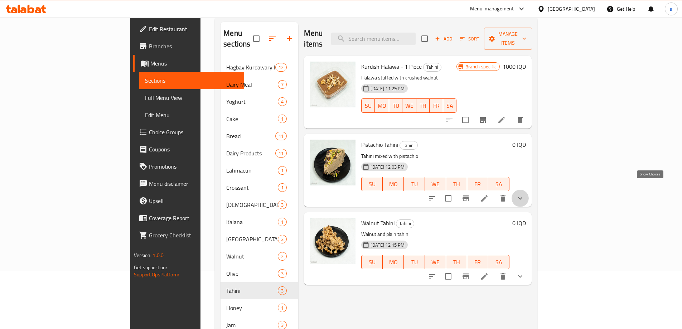
click at [524, 194] on icon "show more" at bounding box center [520, 198] width 9 height 9
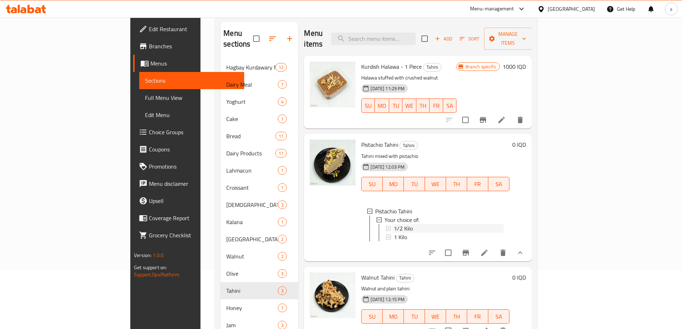
click at [386, 226] on div at bounding box center [388, 228] width 5 height 5
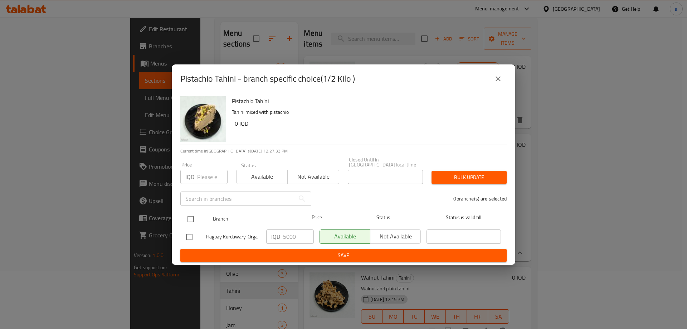
click at [188, 213] on input "checkbox" at bounding box center [190, 219] width 15 height 15
checkbox input "true"
click at [291, 235] on input "5000" at bounding box center [298, 236] width 31 height 14
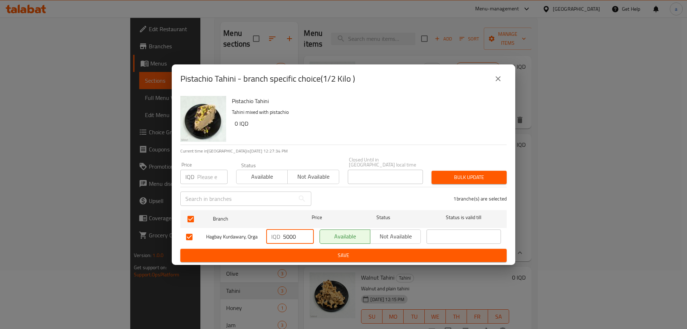
click at [291, 235] on input "5000" at bounding box center [298, 236] width 31 height 14
paste input "5"
type input "5500"
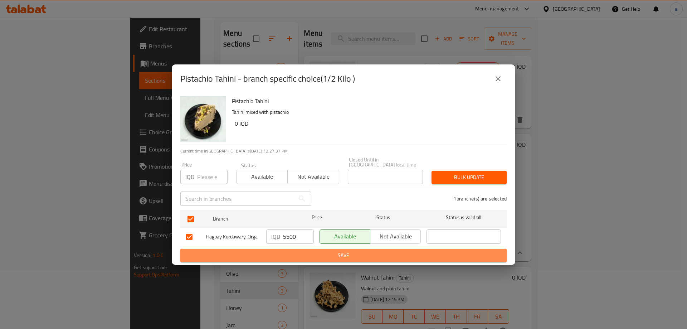
click at [329, 253] on span "Save" at bounding box center [343, 255] width 315 height 9
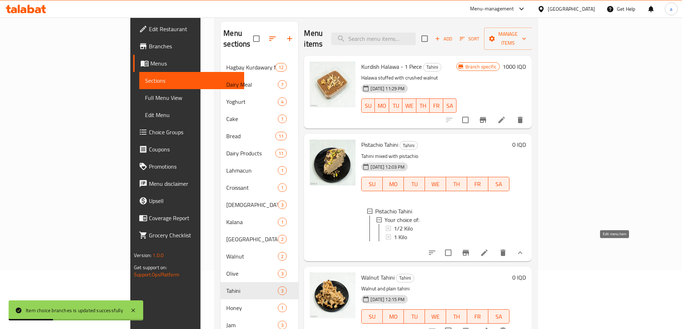
click at [488, 250] on icon at bounding box center [484, 253] width 6 height 6
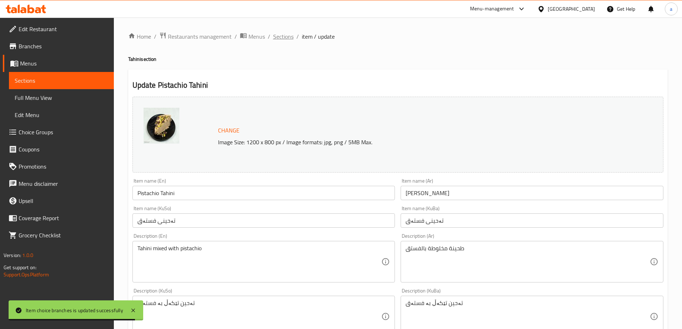
click at [283, 37] on span "Sections" at bounding box center [283, 36] width 20 height 9
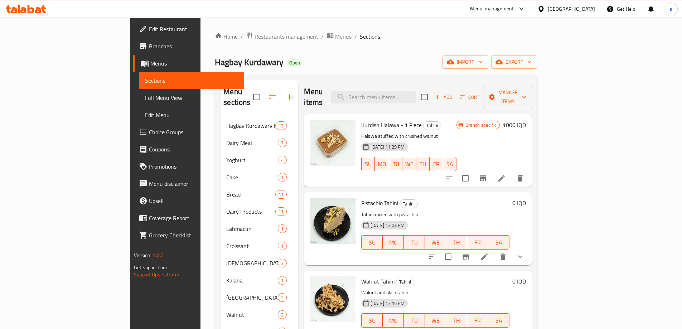
click at [524, 252] on icon "show more" at bounding box center [520, 256] width 9 height 9
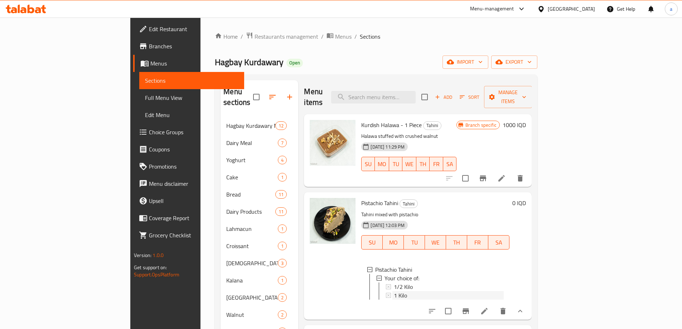
click at [394, 291] on div "1 Kilo" at bounding box center [449, 295] width 110 height 9
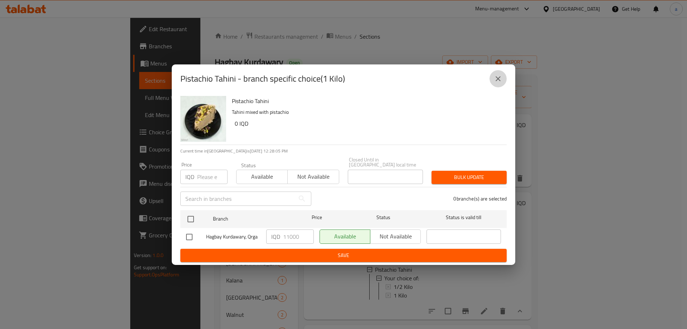
click at [503, 83] on button "close" at bounding box center [498, 78] width 17 height 17
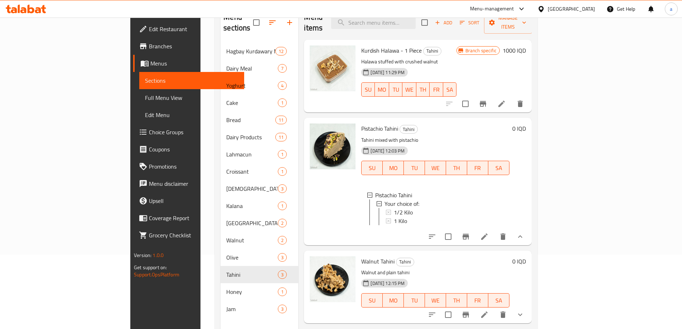
scroll to position [84, 0]
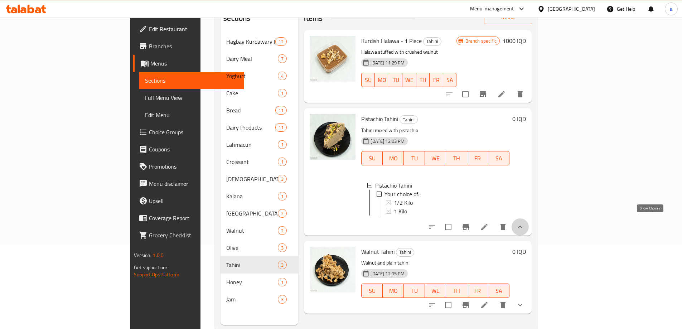
click at [524, 224] on icon "show more" at bounding box center [520, 227] width 9 height 9
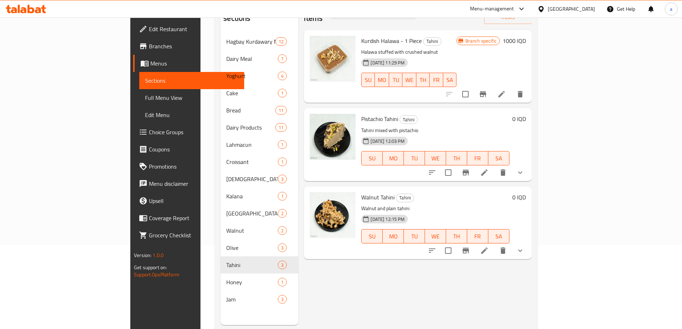
click at [361, 113] on span "Pistachio Tahini" at bounding box center [379, 118] width 37 height 11
copy h6 "Pistachio Tahini"
click at [362, 263] on div "Menu items Add Sort Manage items Kurdish Halawa - 1 Piece Tahini Halawa stuffed…" at bounding box center [414, 160] width 233 height 329
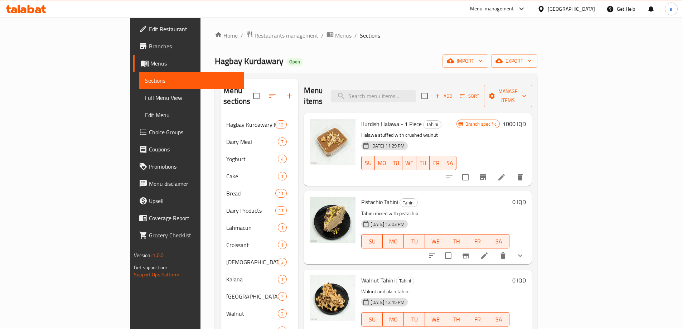
scroll to position [0, 0]
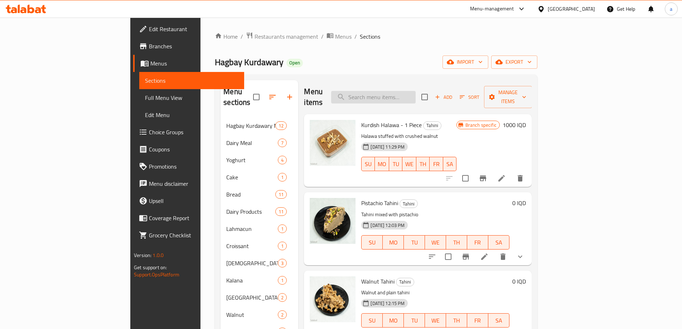
click at [416, 92] on input "search" at bounding box center [373, 97] width 84 height 13
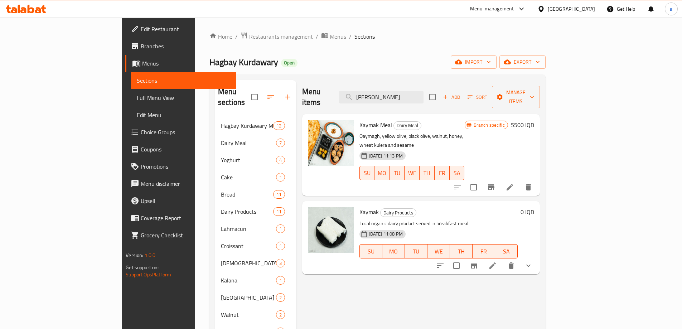
type input "Kay"
click at [533, 261] on icon "show more" at bounding box center [528, 265] width 9 height 9
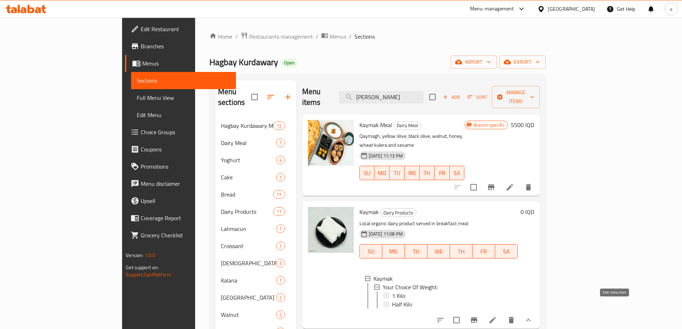
click at [497, 316] on icon at bounding box center [492, 320] width 9 height 9
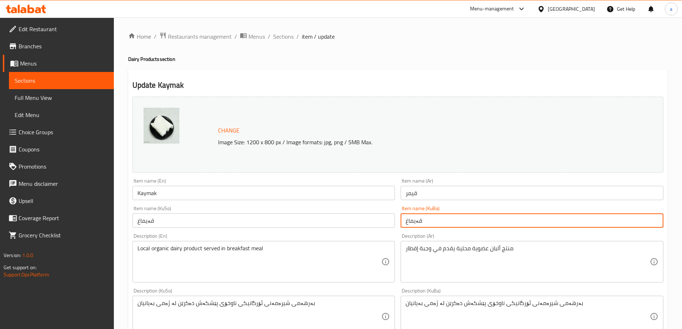
click at [411, 220] on input "قەیماغ" at bounding box center [532, 220] width 263 height 14
click at [411, 221] on input "قەیماغ" at bounding box center [532, 220] width 263 height 14
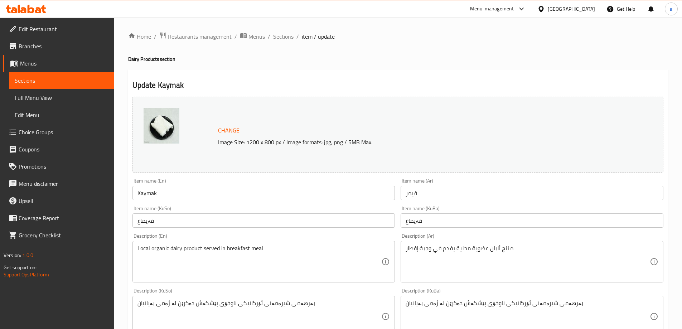
click at [410, 67] on div "Home / Restaurants management / Menus / Sections / item / update Dairy Products…" at bounding box center [397, 316] width 539 height 568
click at [275, 35] on span "Sections" at bounding box center [283, 36] width 20 height 9
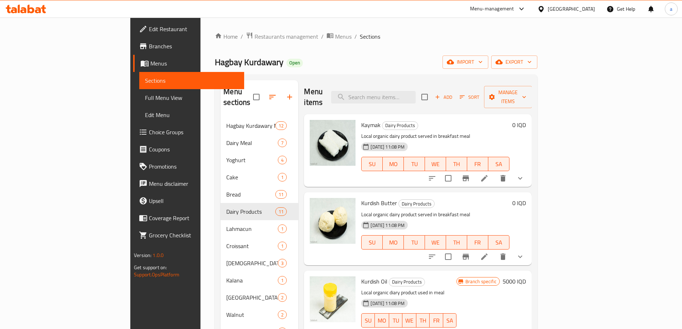
click at [494, 172] on li at bounding box center [484, 178] width 20 height 13
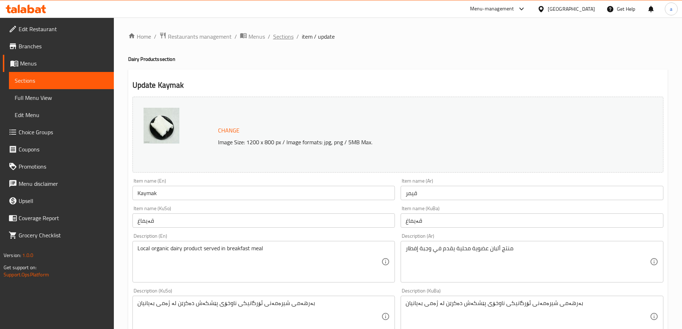
click at [278, 32] on span "Sections" at bounding box center [283, 36] width 20 height 9
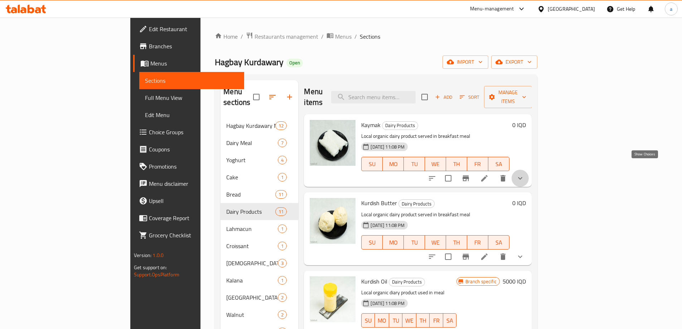
click at [524, 174] on icon "show more" at bounding box center [520, 178] width 9 height 9
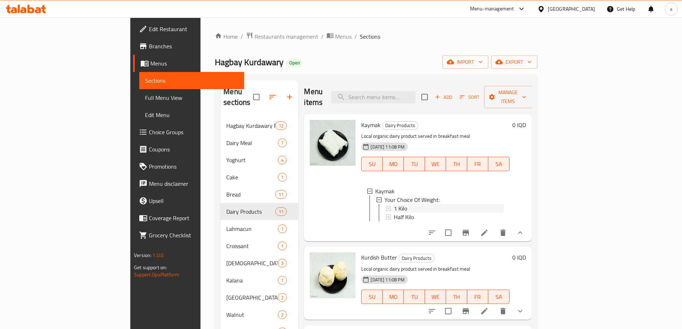
click at [394, 204] on span "1 Kilo" at bounding box center [400, 208] width 13 height 9
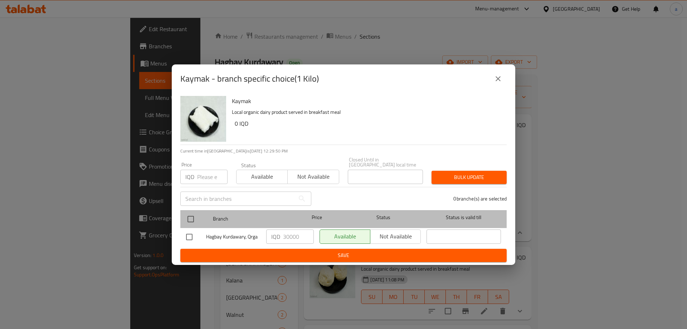
click at [200, 215] on div at bounding box center [196, 219] width 27 height 21
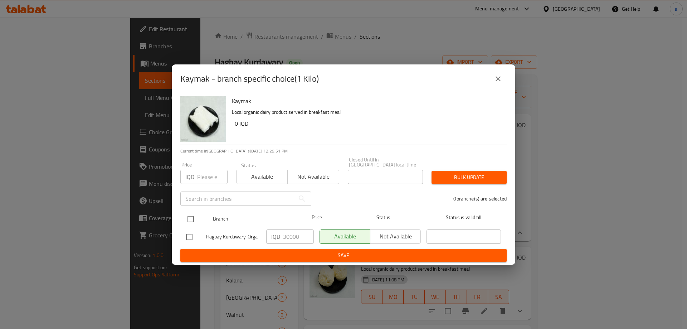
click at [191, 217] on input "checkbox" at bounding box center [190, 219] width 15 height 15
checkbox input "true"
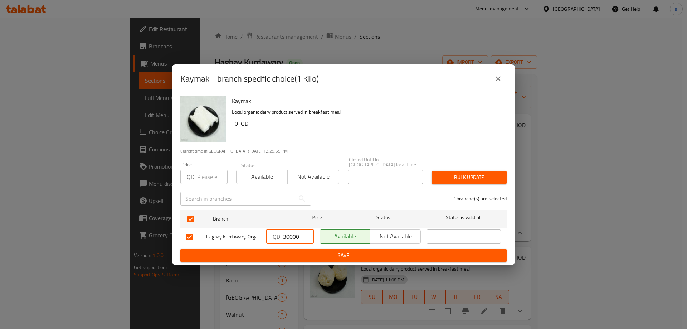
click at [287, 234] on input "30000" at bounding box center [298, 236] width 31 height 14
click at [500, 83] on icon "close" at bounding box center [498, 78] width 9 height 9
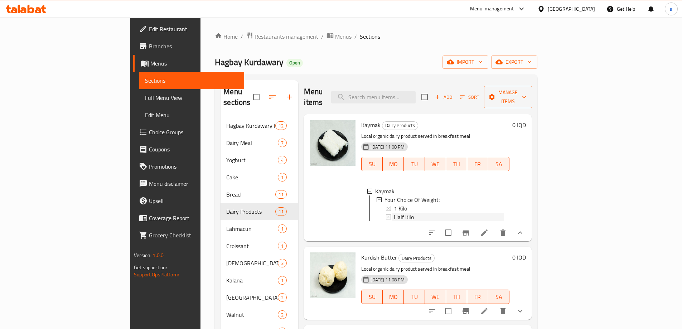
click at [394, 213] on span "Half Kilo" at bounding box center [404, 217] width 20 height 9
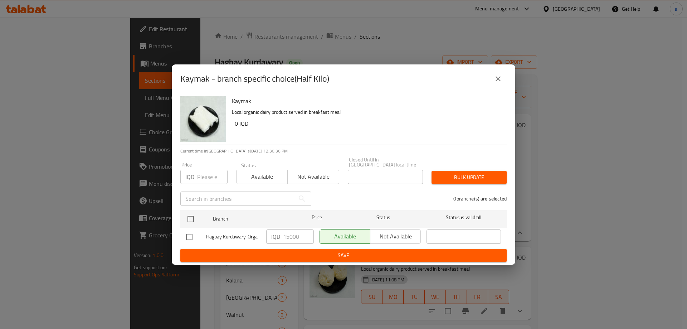
click at [498, 83] on icon "close" at bounding box center [498, 78] width 9 height 9
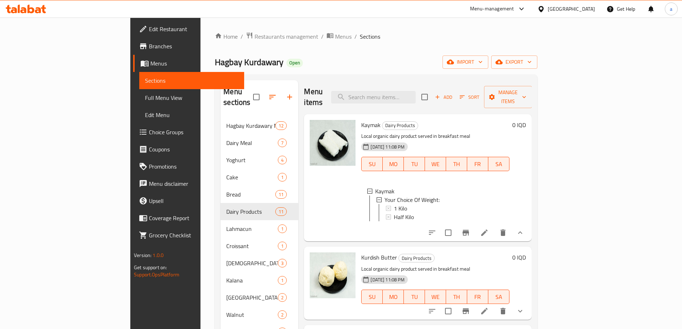
click at [394, 213] on div "Half Kilo" at bounding box center [449, 217] width 110 height 9
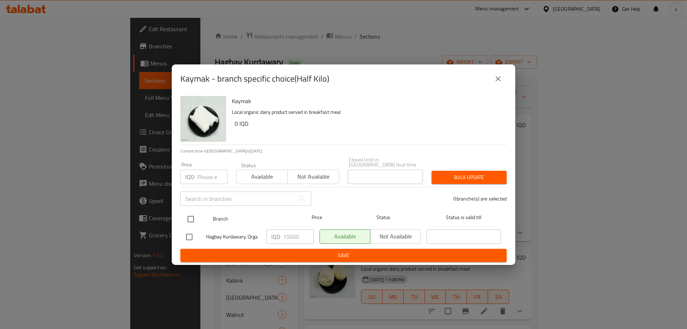
click at [185, 217] on input "checkbox" at bounding box center [190, 219] width 15 height 15
checkbox input "true"
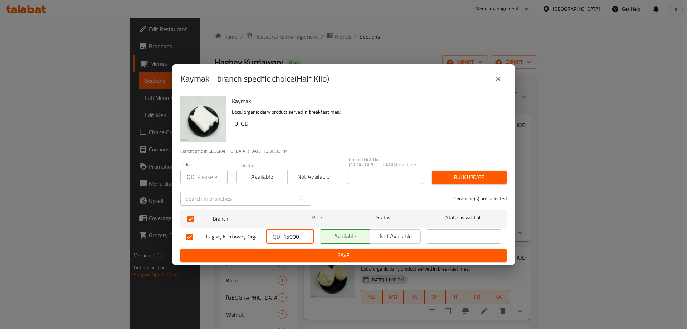
click at [295, 235] on input "15000" at bounding box center [298, 236] width 31 height 14
click at [295, 236] on input "15000" at bounding box center [298, 236] width 31 height 14
click at [310, 251] on span "Save" at bounding box center [343, 255] width 315 height 9
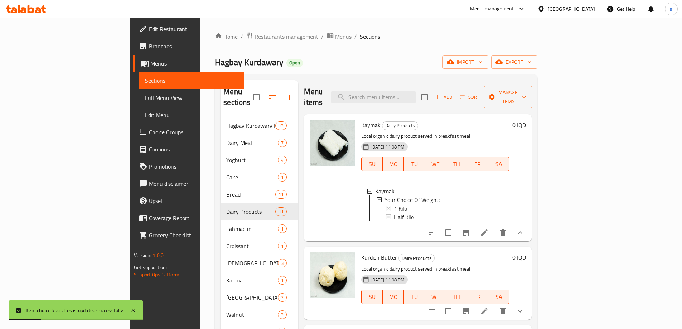
click at [524, 231] on icon "show more" at bounding box center [520, 232] width 9 height 9
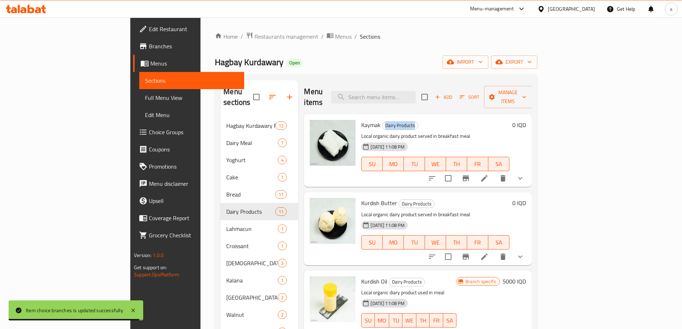
drag, startPoint x: 352, startPoint y: 114, endPoint x: 385, endPoint y: 112, distance: 33.0
click at [385, 120] on h6 "Kaymak Dairy Products" at bounding box center [435, 125] width 148 height 10
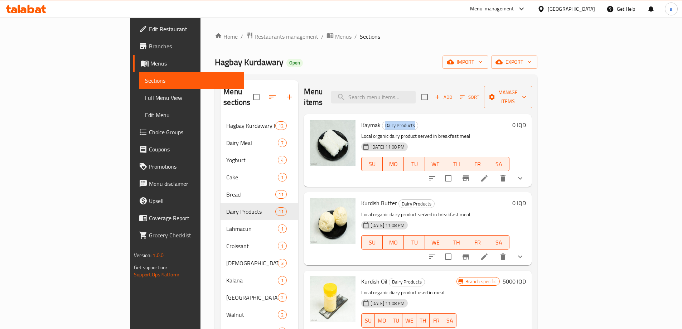
copy span "Dairy Products"
click at [332, 58] on div "Hagbay Kurdawary Open import export" at bounding box center [376, 61] width 323 height 13
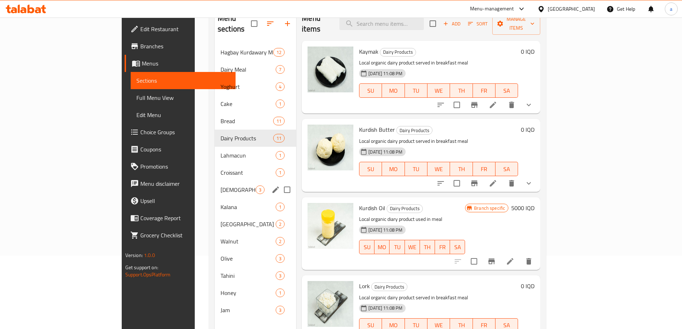
scroll to position [100, 0]
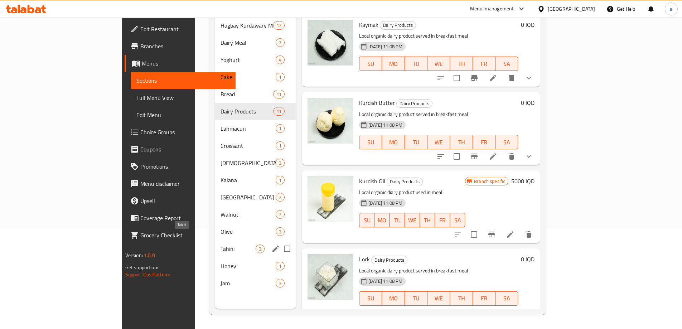
click at [221, 244] on span "Tahini" at bounding box center [238, 248] width 35 height 9
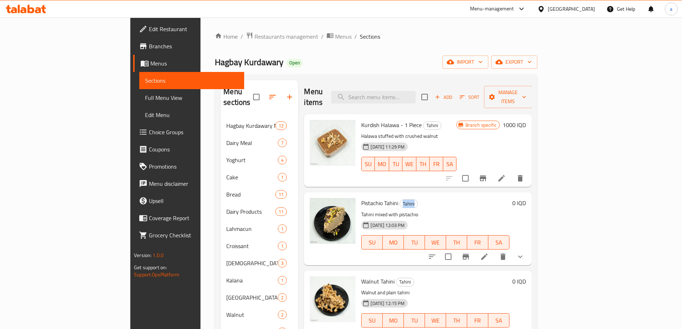
drag, startPoint x: 370, startPoint y: 193, endPoint x: 389, endPoint y: 191, distance: 19.7
click at [389, 198] on h6 "Pistachio Tahini Tahini" at bounding box center [435, 203] width 148 height 10
copy span "Tahini"
click at [367, 52] on div "Home / Restaurants management / Menus / Sections Hagbay Kurdawary Open import e…" at bounding box center [376, 223] width 323 height 383
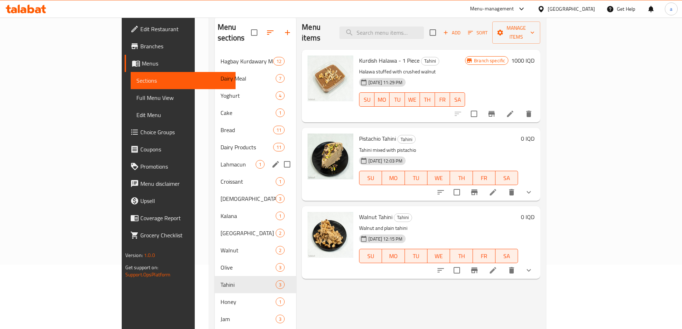
scroll to position [100, 0]
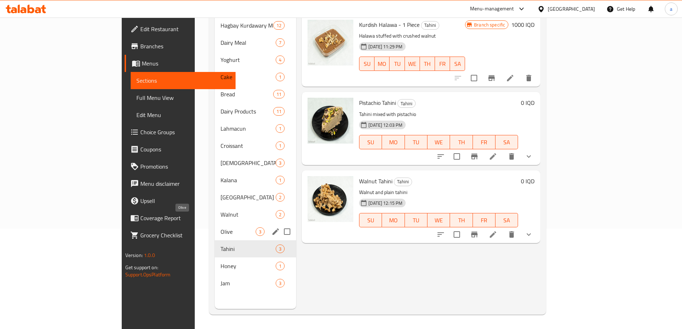
click at [221, 227] on span "Olive" at bounding box center [238, 231] width 35 height 9
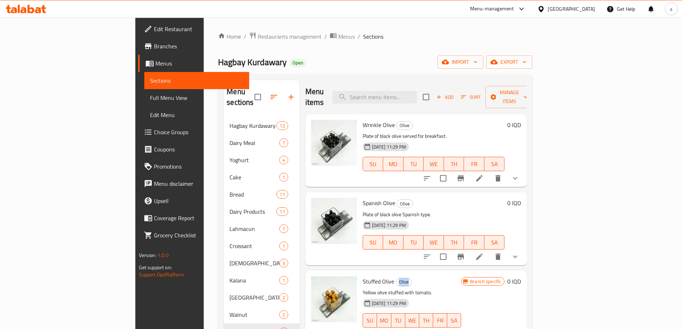
drag, startPoint x: 364, startPoint y: 273, endPoint x: 383, endPoint y: 272, distance: 19.4
click at [383, 276] on h6 "Stuffed Olive Olive" at bounding box center [412, 281] width 98 height 10
copy span "Olive"
click at [328, 70] on div "Home / Restaurants management / Menus / Sections Hagbay Kurdawary Open import e…" at bounding box center [375, 223] width 314 height 383
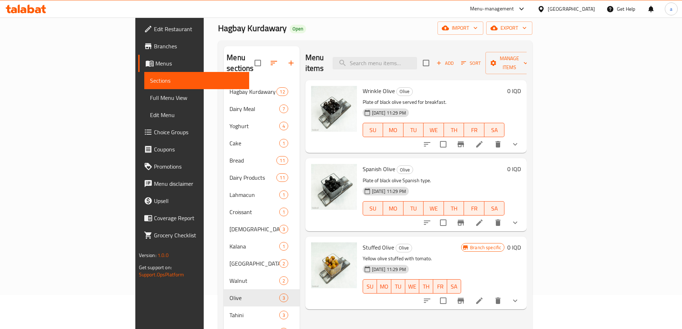
scroll to position [48, 0]
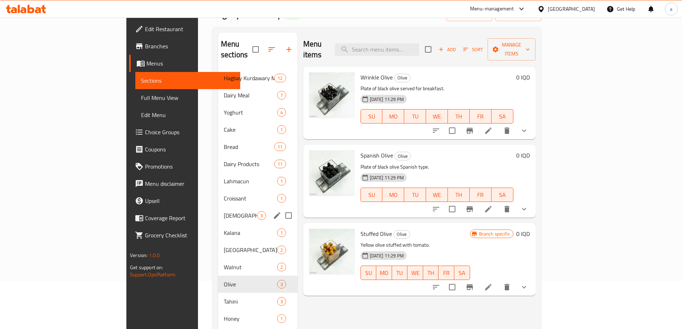
click at [224, 211] on span "Kulicha" at bounding box center [240, 215] width 33 height 9
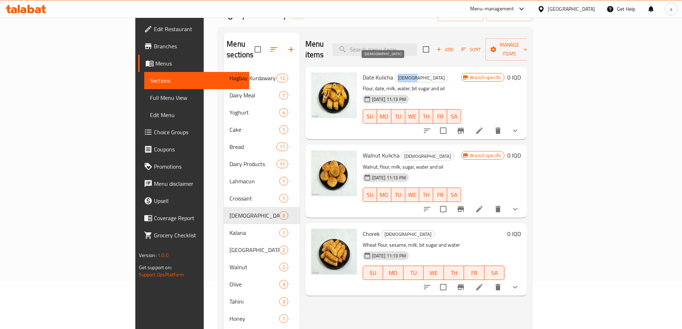
drag, startPoint x: 364, startPoint y: 67, endPoint x: 377, endPoint y: 67, distance: 13.6
click at [395, 74] on span "Kulicha" at bounding box center [421, 78] width 53 height 8
copy span "Kulicha"
click at [321, 34] on div "Menu items Add Sort Manage items" at bounding box center [416, 50] width 222 height 34
click at [413, 47] on input "search" at bounding box center [375, 49] width 84 height 13
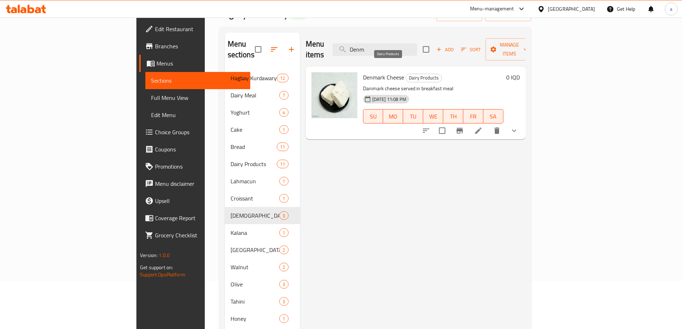
type input "Denm"
drag, startPoint x: 373, startPoint y: 68, endPoint x: 410, endPoint y: 72, distance: 36.3
click at [410, 72] on div "Denmark Cheese Dairy Products Danimark cheese served in breakfast meal 06-03-20…" at bounding box center [433, 102] width 146 height 67
click at [414, 72] on h6 "Denmark Cheese Dairy Products" at bounding box center [433, 77] width 140 height 10
drag, startPoint x: 374, startPoint y: 66, endPoint x: 405, endPoint y: 67, distance: 31.1
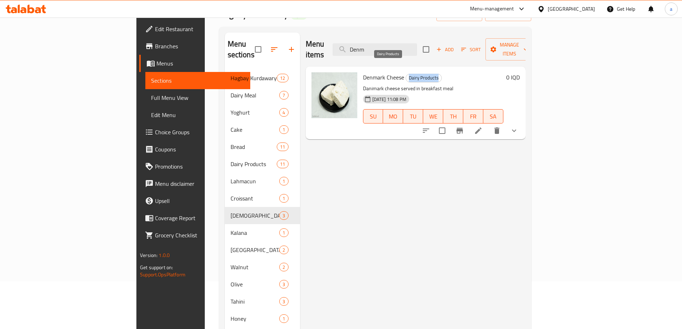
click at [406, 74] on span "Dairy Products" at bounding box center [423, 78] width 35 height 8
copy span "Dairy Products"
click at [382, 176] on div "Menu items Denm Add Sort Manage items Denmark Cheese Dairy Products Danimark ch…" at bounding box center [413, 197] width 226 height 329
click at [151, 97] on span "Full Menu View" at bounding box center [197, 97] width 93 height 9
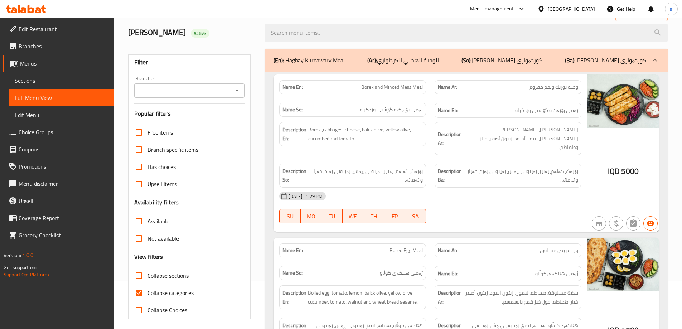
click at [317, 57] on p "(En): Hagbay Kurdawary Meal" at bounding box center [308, 60] width 71 height 9
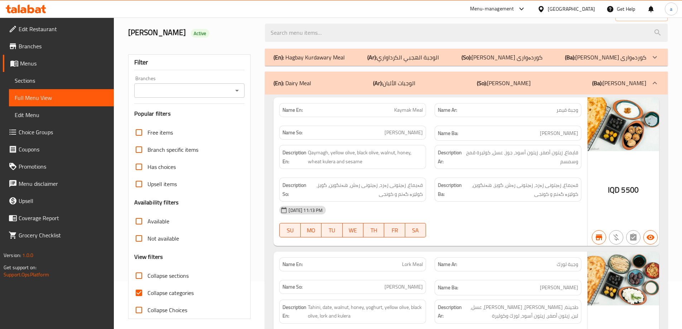
click at [141, 277] on input "Collapse sections" at bounding box center [138, 275] width 17 height 17
checkbox input "true"
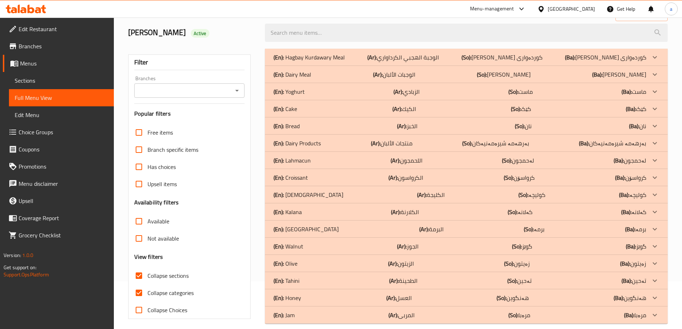
click at [48, 80] on span "Sections" at bounding box center [61, 80] width 93 height 9
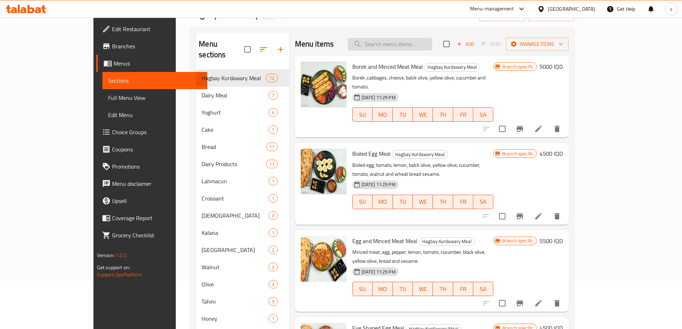
click at [415, 48] on input "search" at bounding box center [390, 44] width 84 height 13
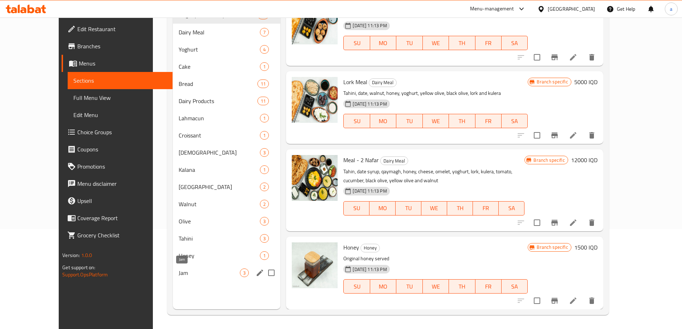
scroll to position [100, 0]
type input "hon"
click at [179, 252] on span "Honey" at bounding box center [209, 255] width 61 height 9
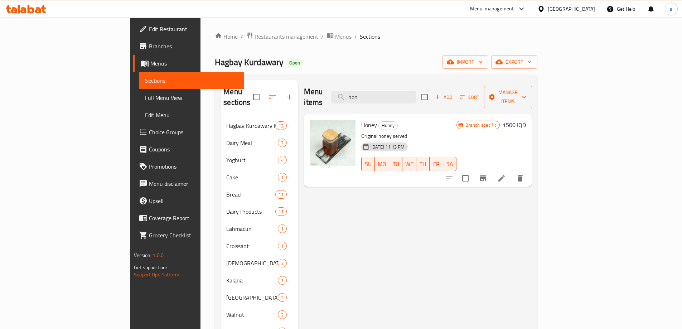
click at [145, 98] on span "Full Menu View" at bounding box center [191, 97] width 93 height 9
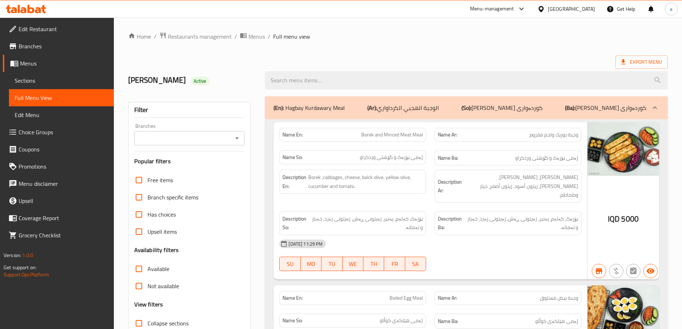
click at [237, 137] on icon "Open" at bounding box center [237, 138] width 9 height 9
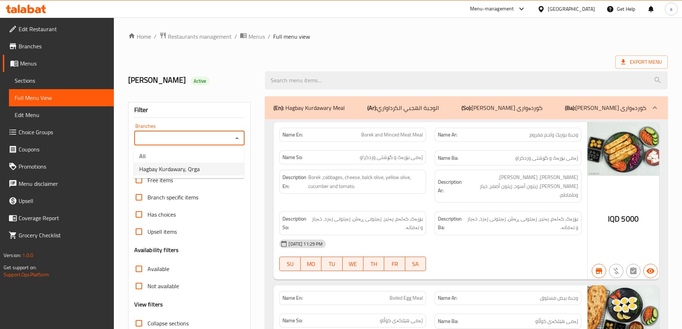
click at [163, 168] on span "Hagbay Kurdawary, Qrga" at bounding box center [169, 169] width 60 height 9
type input "Hagbay Kurdawary, Qrga"
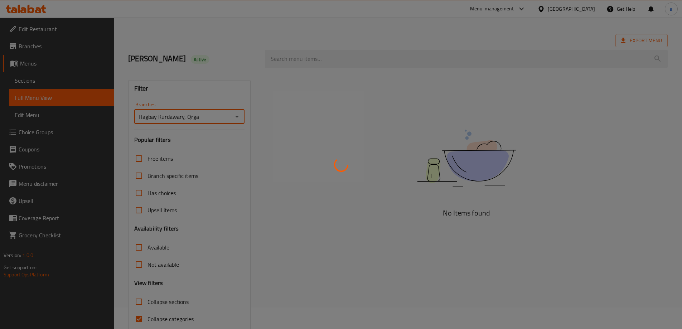
scroll to position [52, 0]
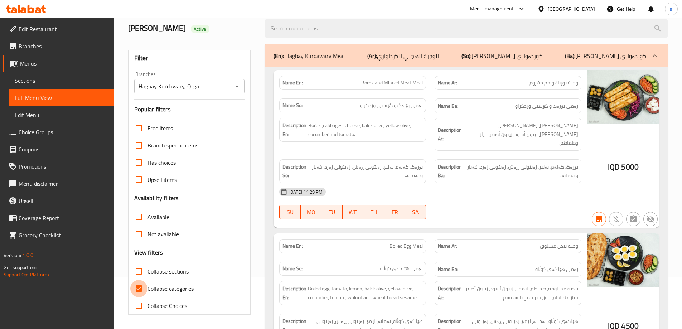
click at [141, 290] on input "Collapse categories" at bounding box center [138, 288] width 17 height 17
checkbox input "false"
click at [136, 268] on input "Collapse sections" at bounding box center [138, 271] width 17 height 17
checkbox input "true"
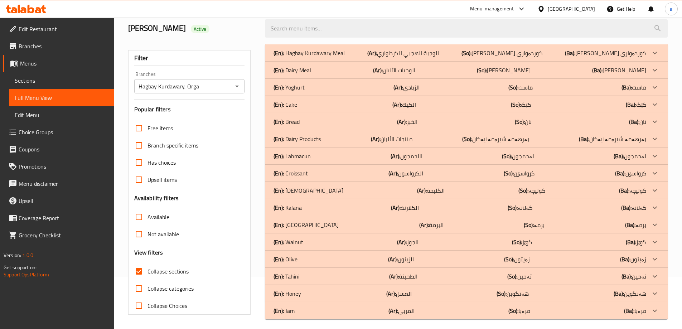
click at [301, 291] on p "(En): Honey" at bounding box center [287, 293] width 28 height 9
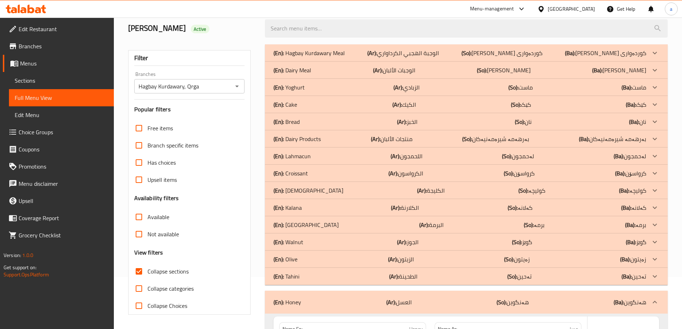
click at [298, 272] on p "(En): Tahini" at bounding box center [286, 276] width 26 height 9
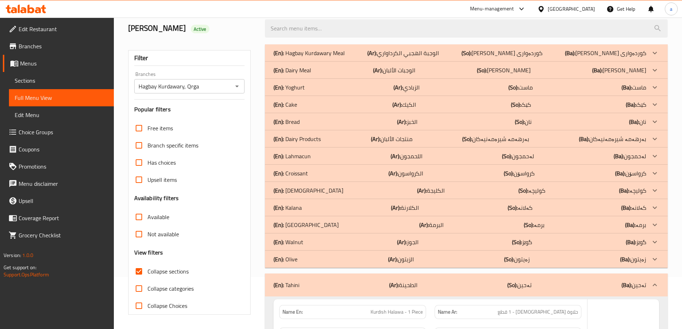
click at [297, 258] on p "(En): Olive" at bounding box center [285, 259] width 24 height 9
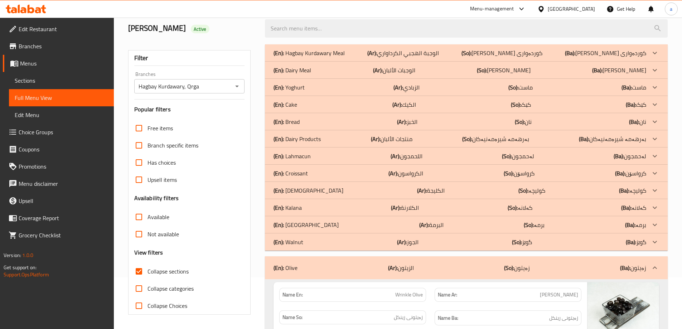
click at [295, 187] on p "(En): Kulicha" at bounding box center [308, 190] width 70 height 9
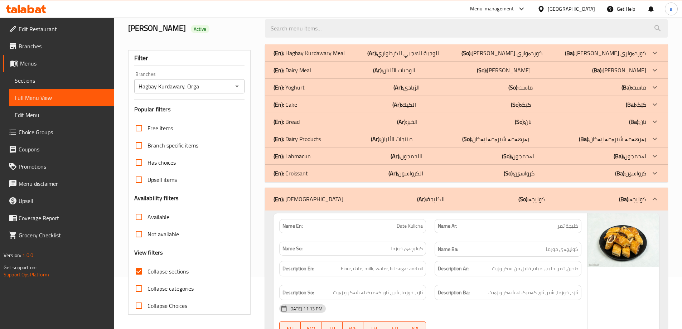
click at [300, 137] on p "(En): Dairy Products" at bounding box center [296, 139] width 47 height 9
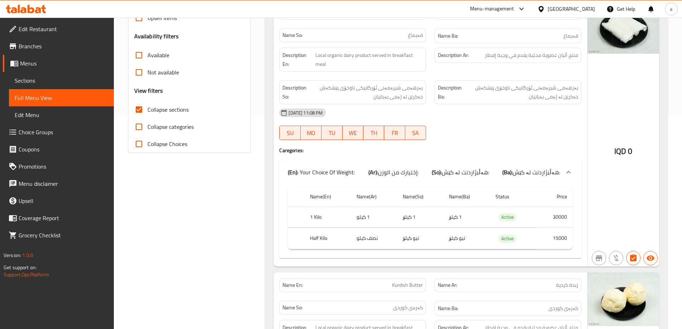
scroll to position [0, 0]
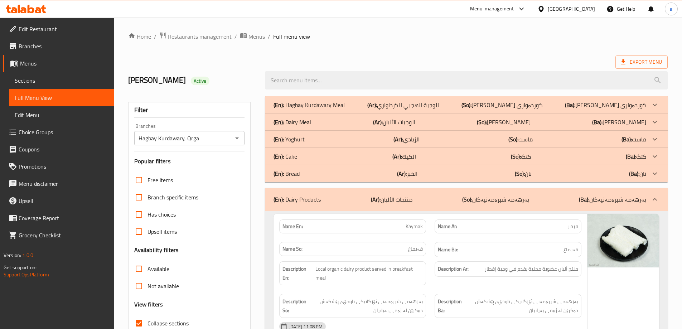
drag, startPoint x: 538, startPoint y: 130, endPoint x: 534, endPoint y: 18, distance: 112.1
click at [647, 124] on div at bounding box center [654, 121] width 17 height 17
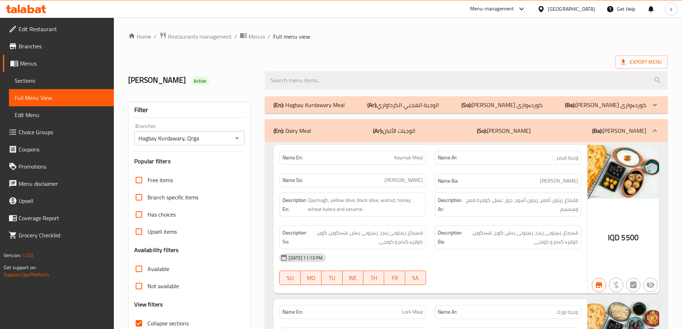
drag, startPoint x: 615, startPoint y: 131, endPoint x: 610, endPoint y: 49, distance: 82.1
click at [580, 129] on div "(En): Dairy Meal (Ar): الوجبات الألبان (So): ژەمی شیرەمەنیەکان (Ba): ژەمی شیرەم…" at bounding box center [459, 130] width 373 height 9
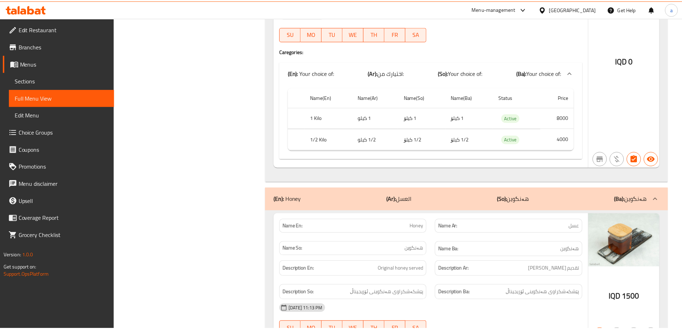
scroll to position [5146, 0]
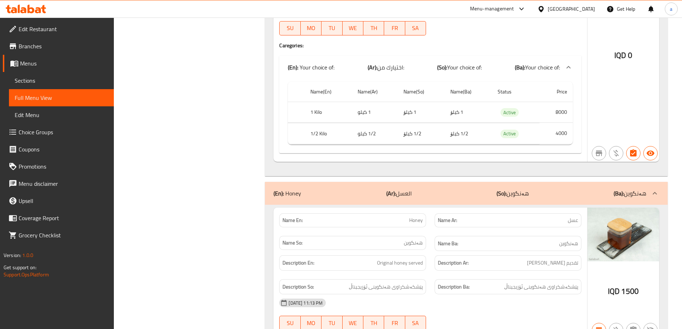
click at [15, 7] on icon at bounding box center [26, 9] width 40 height 9
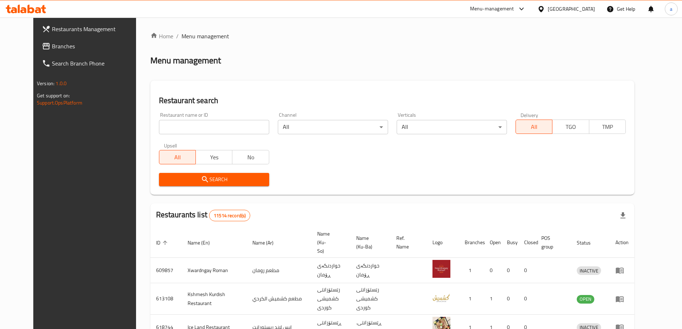
click at [183, 132] on input "search" at bounding box center [214, 127] width 110 height 14
paste input "644773"
type input "644773"
click button "Search" at bounding box center [214, 179] width 110 height 13
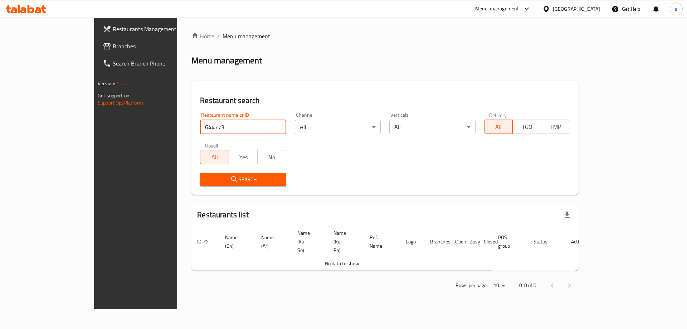
click at [113, 48] on span "Branches" at bounding box center [158, 46] width 91 height 9
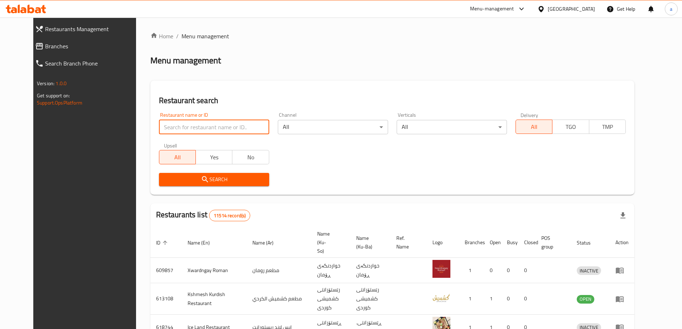
click at [159, 126] on input "search" at bounding box center [214, 127] width 110 height 14
paste input "Kabab Karwan"
type input "Kabab Karwan"
click button "Search" at bounding box center [214, 179] width 110 height 13
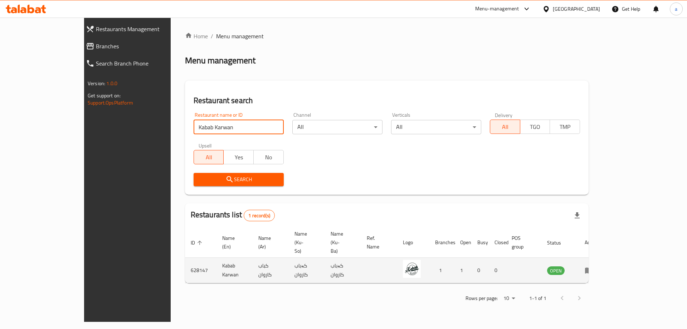
click at [594, 266] on icon "enhanced table" at bounding box center [589, 270] width 9 height 9
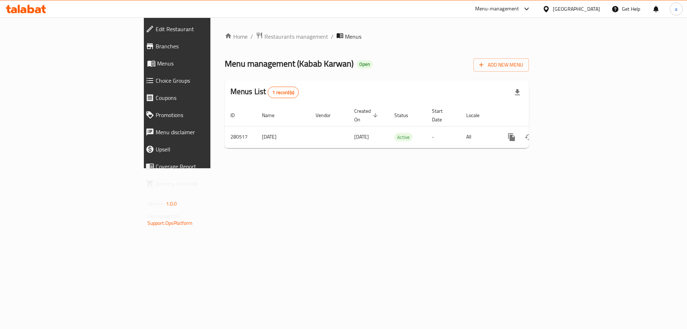
click at [156, 42] on span "Branches" at bounding box center [204, 46] width 97 height 9
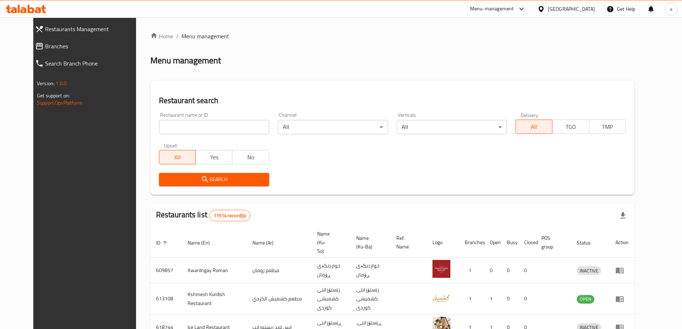
click at [45, 47] on span "Branches" at bounding box center [93, 46] width 96 height 9
